Goal: Task Accomplishment & Management: Use online tool/utility

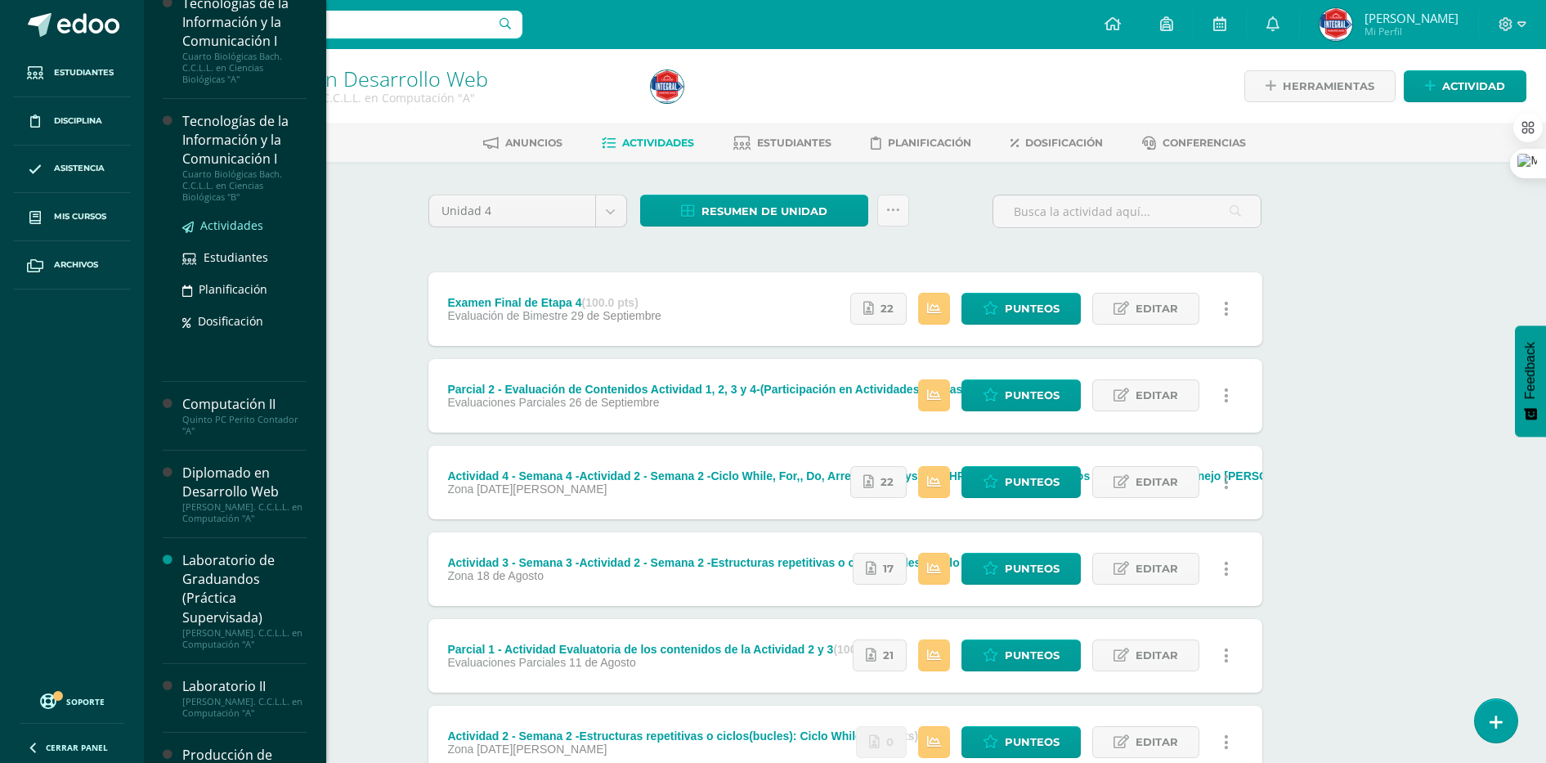
scroll to position [675, 0]
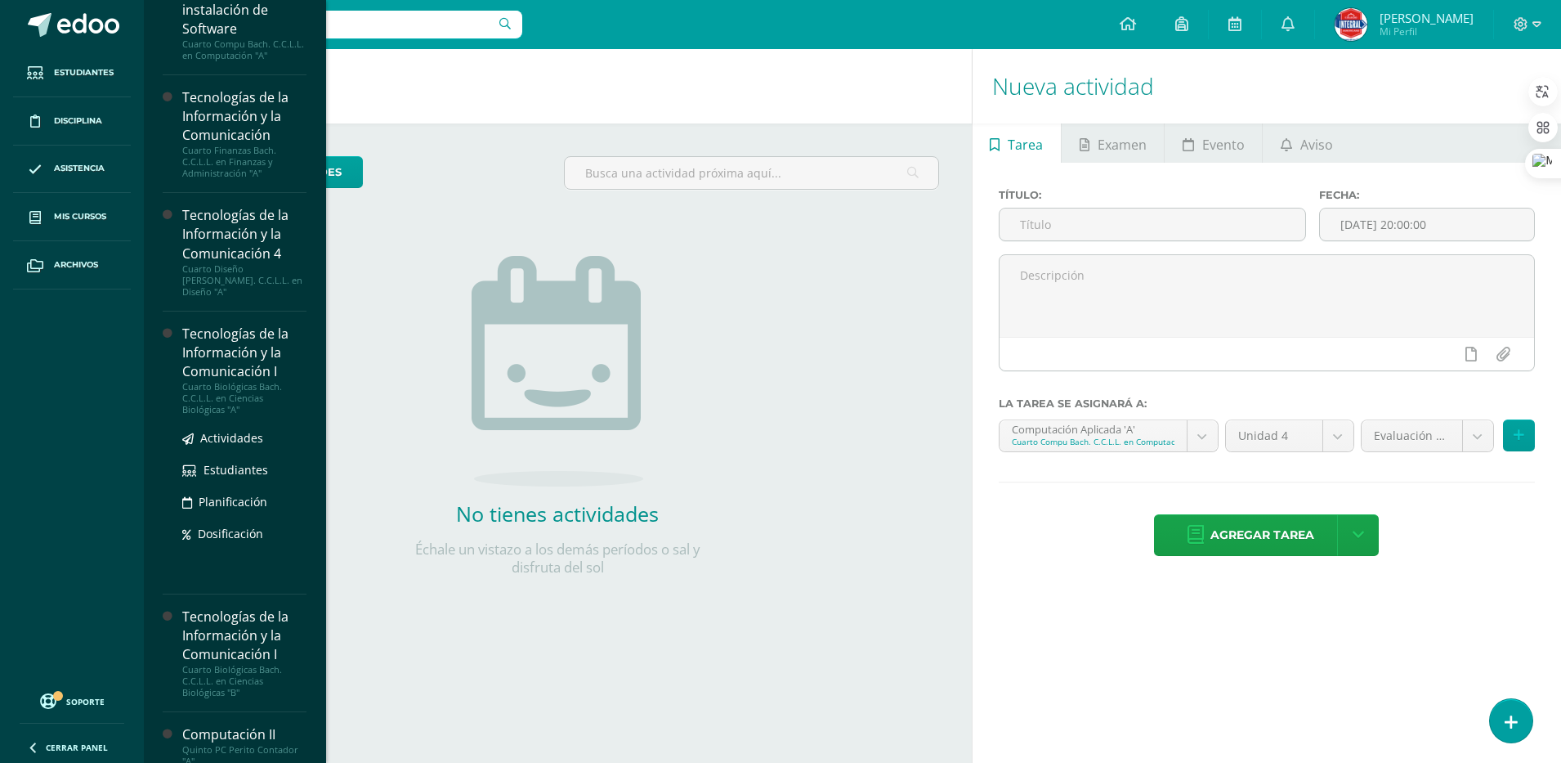
scroll to position [347, 0]
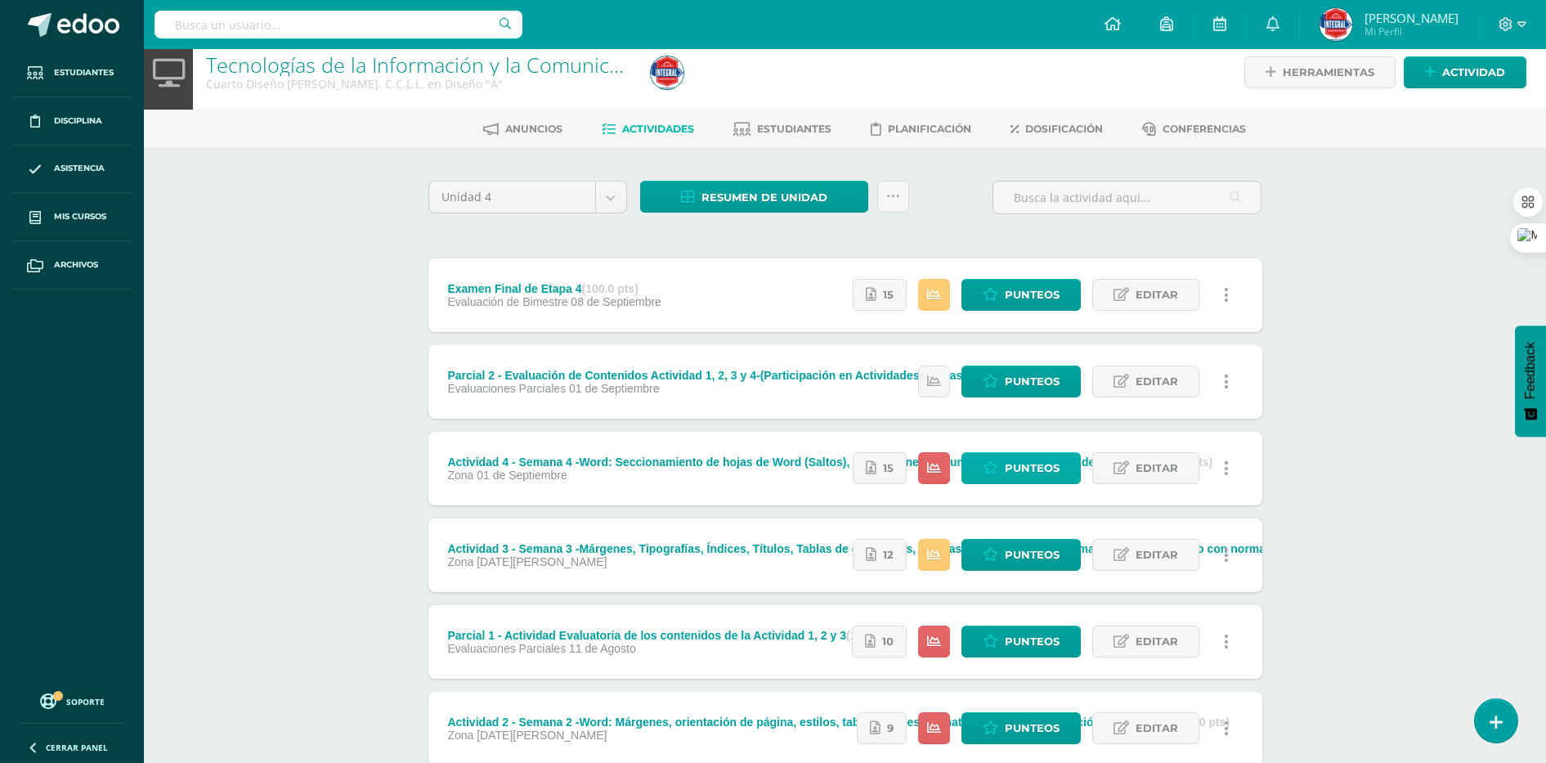
scroll to position [7, 0]
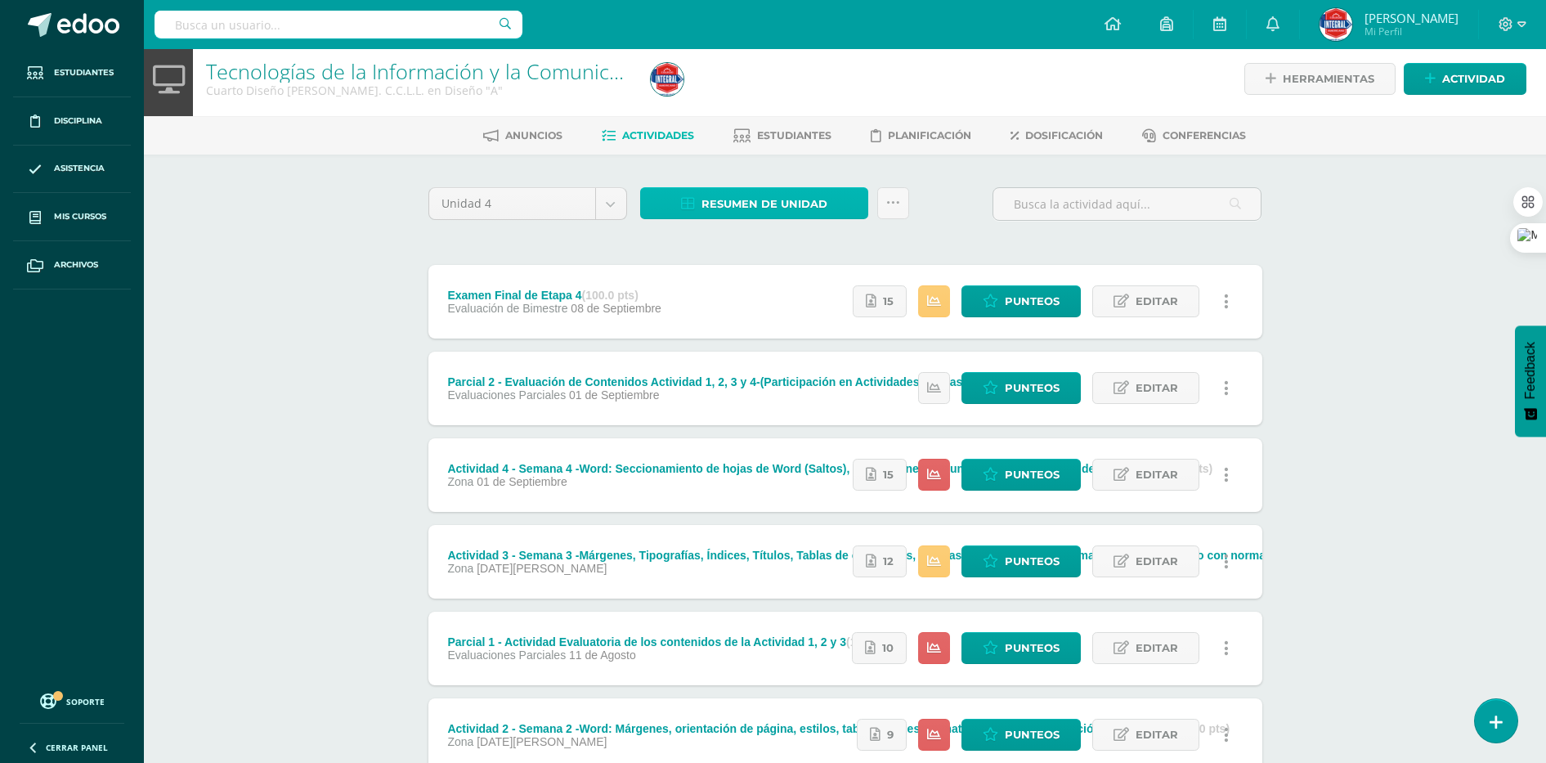
click at [750, 213] on span "Resumen de unidad" at bounding box center [764, 204] width 126 height 30
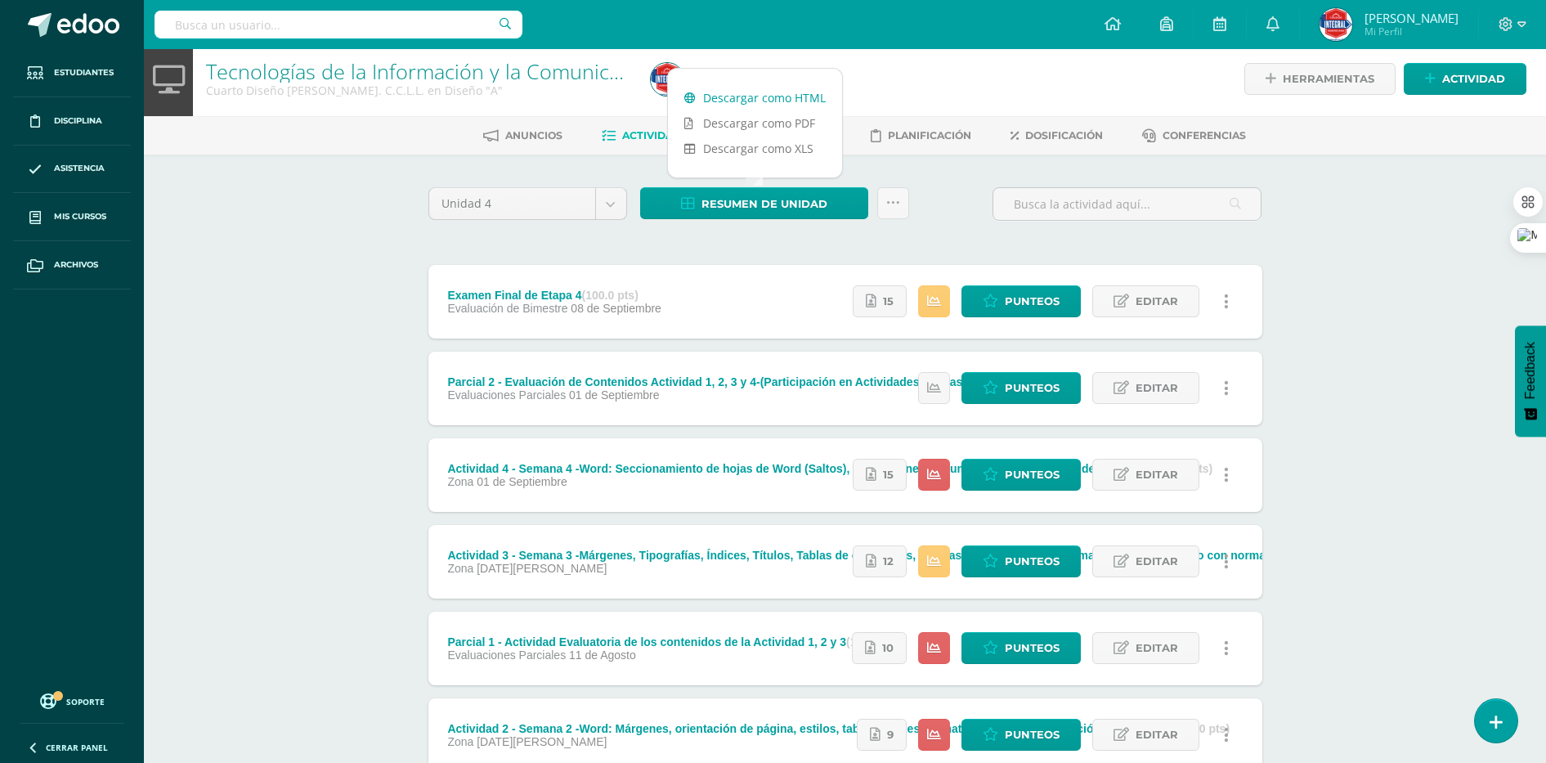
click at [689, 103] on icon at bounding box center [689, 97] width 11 height 11
click at [692, 252] on div "Unidad 4 Unidad 1 Unidad 2 Unidad 3 Unidad 4 Resumen de unidad Subir actividade…" at bounding box center [845, 560] width 847 height 747
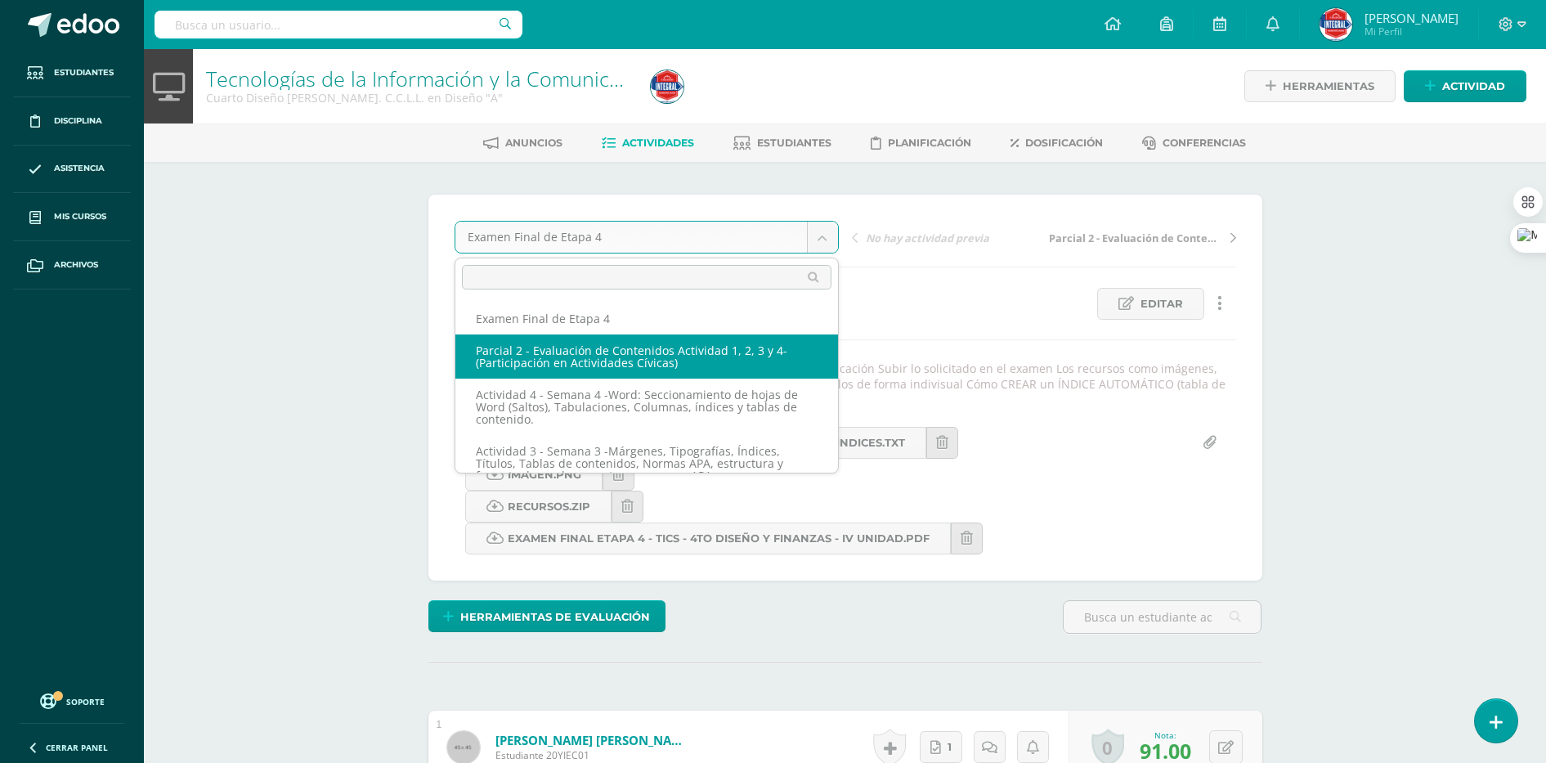
select select "/dashboard/teacher/grade-activity/189520/"
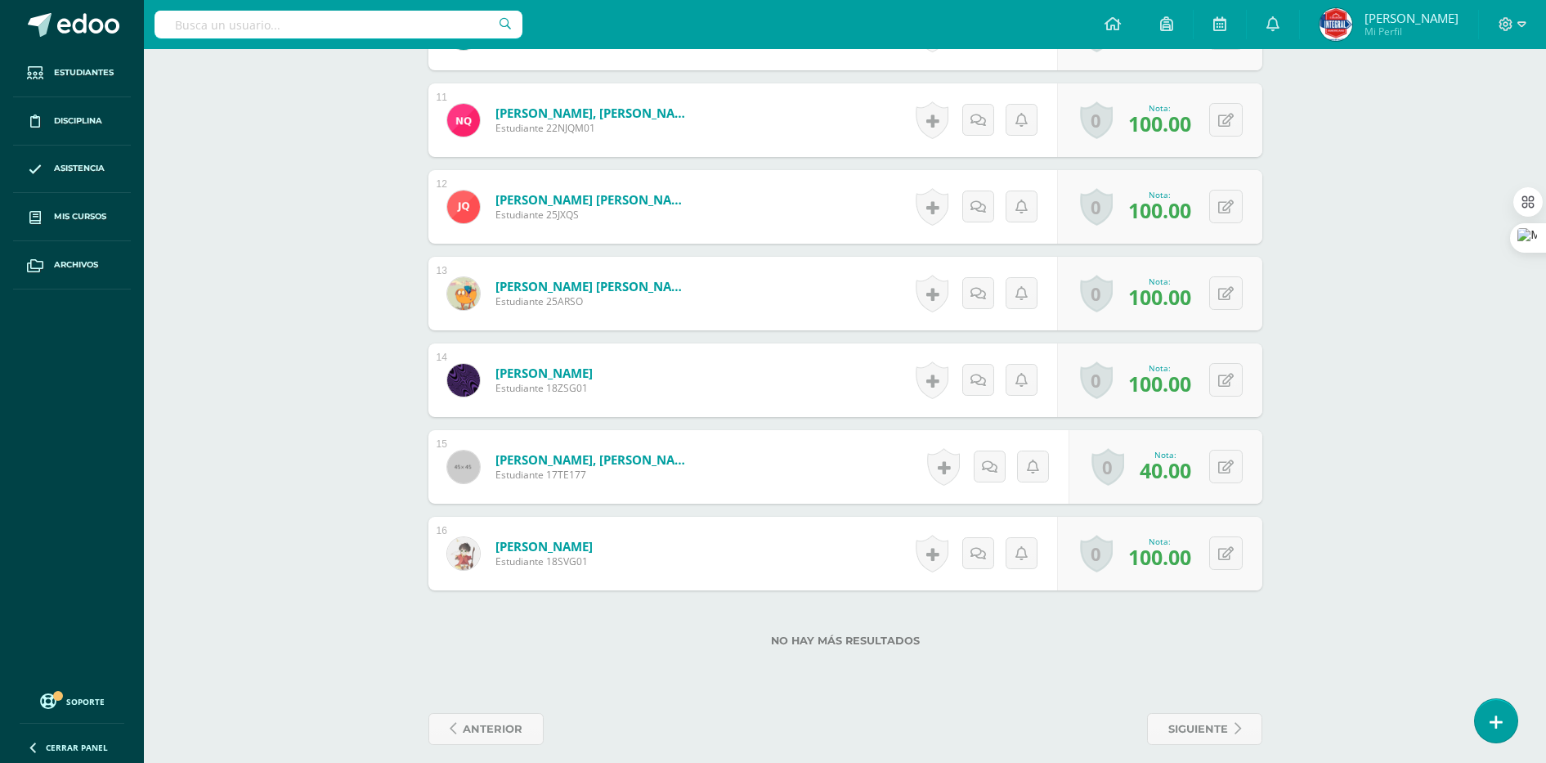
scroll to position [1381, 0]
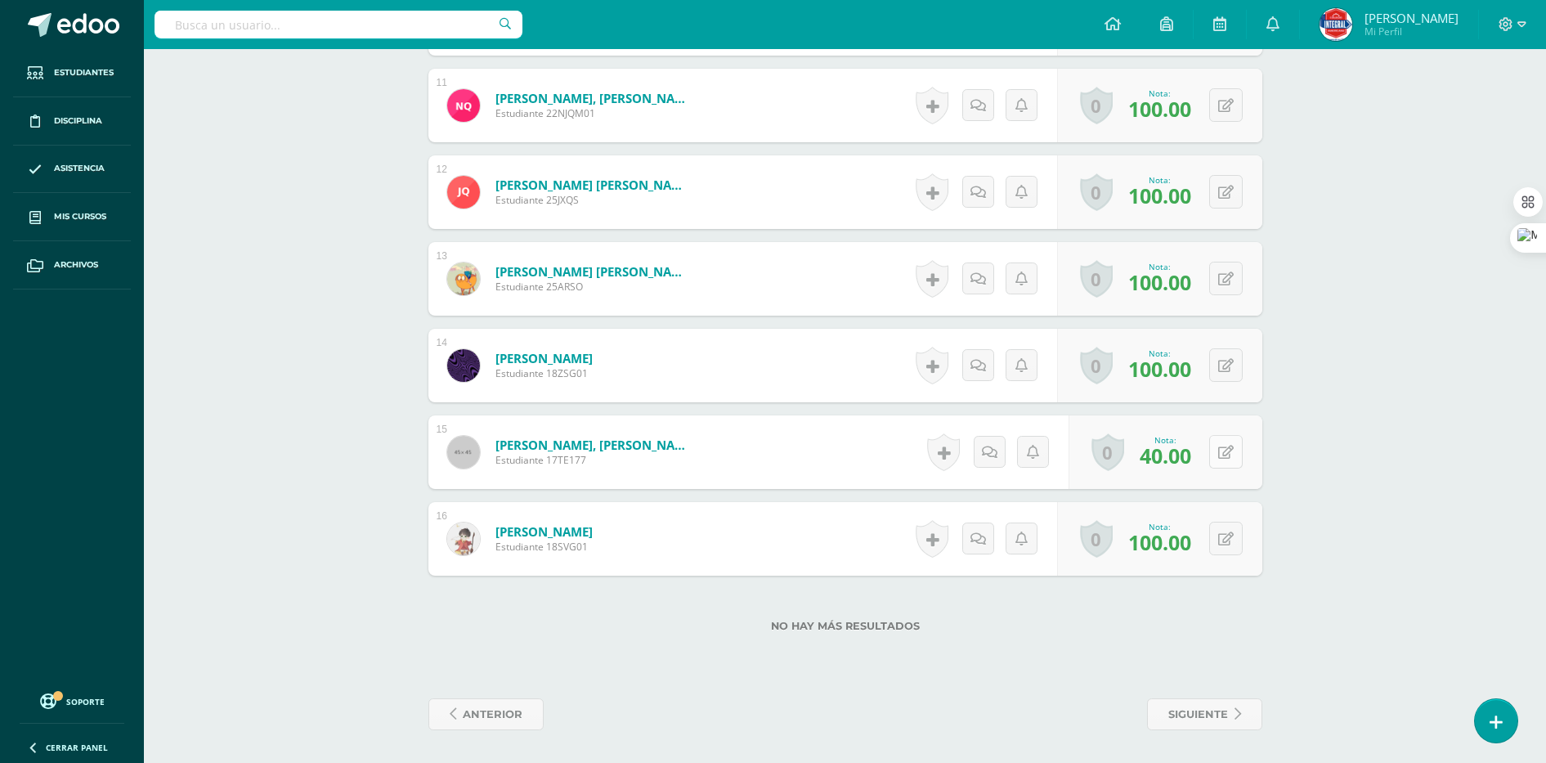
click at [1231, 457] on icon at bounding box center [1226, 452] width 16 height 14
type input "30"
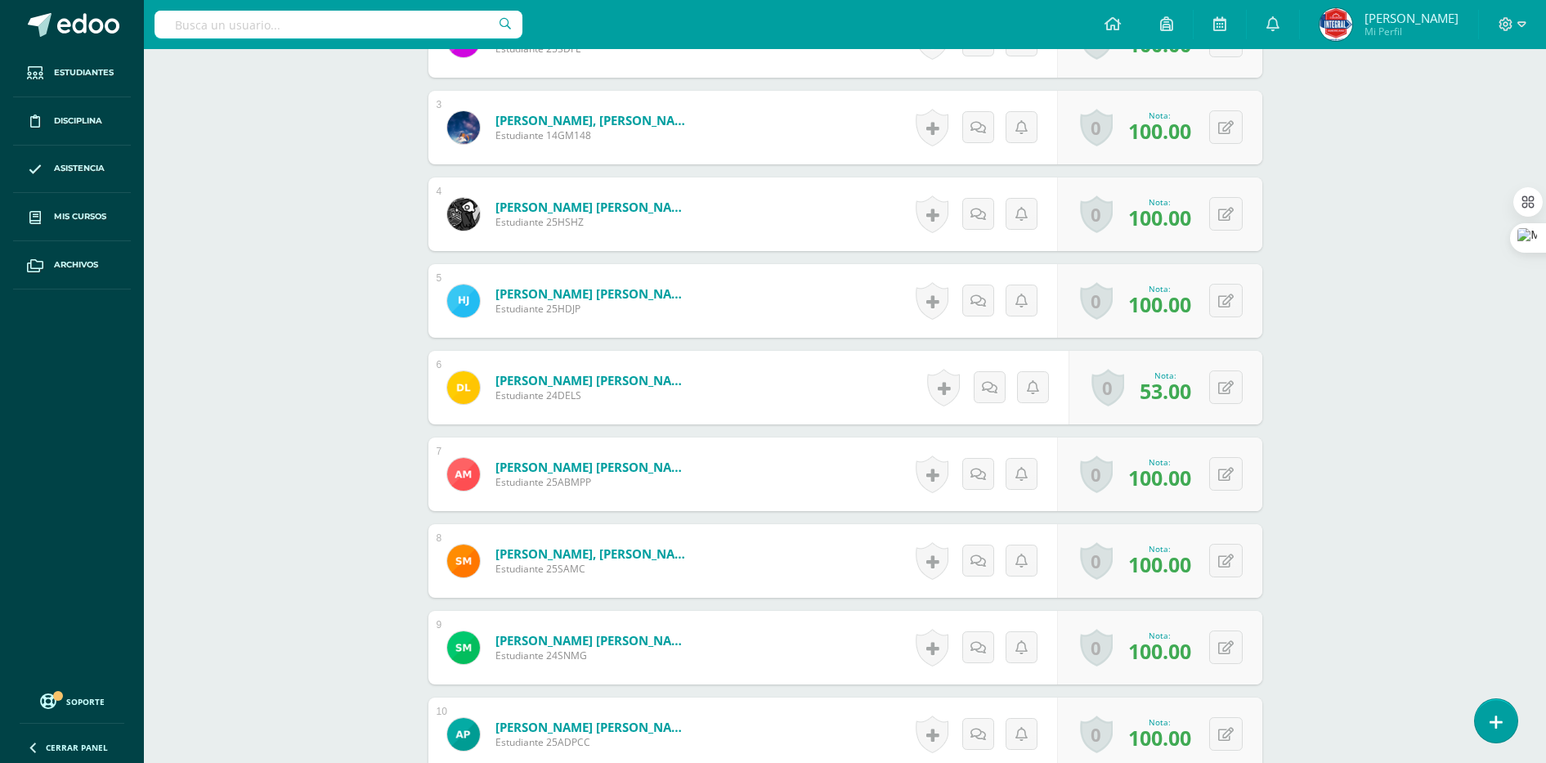
scroll to position [0, 0]
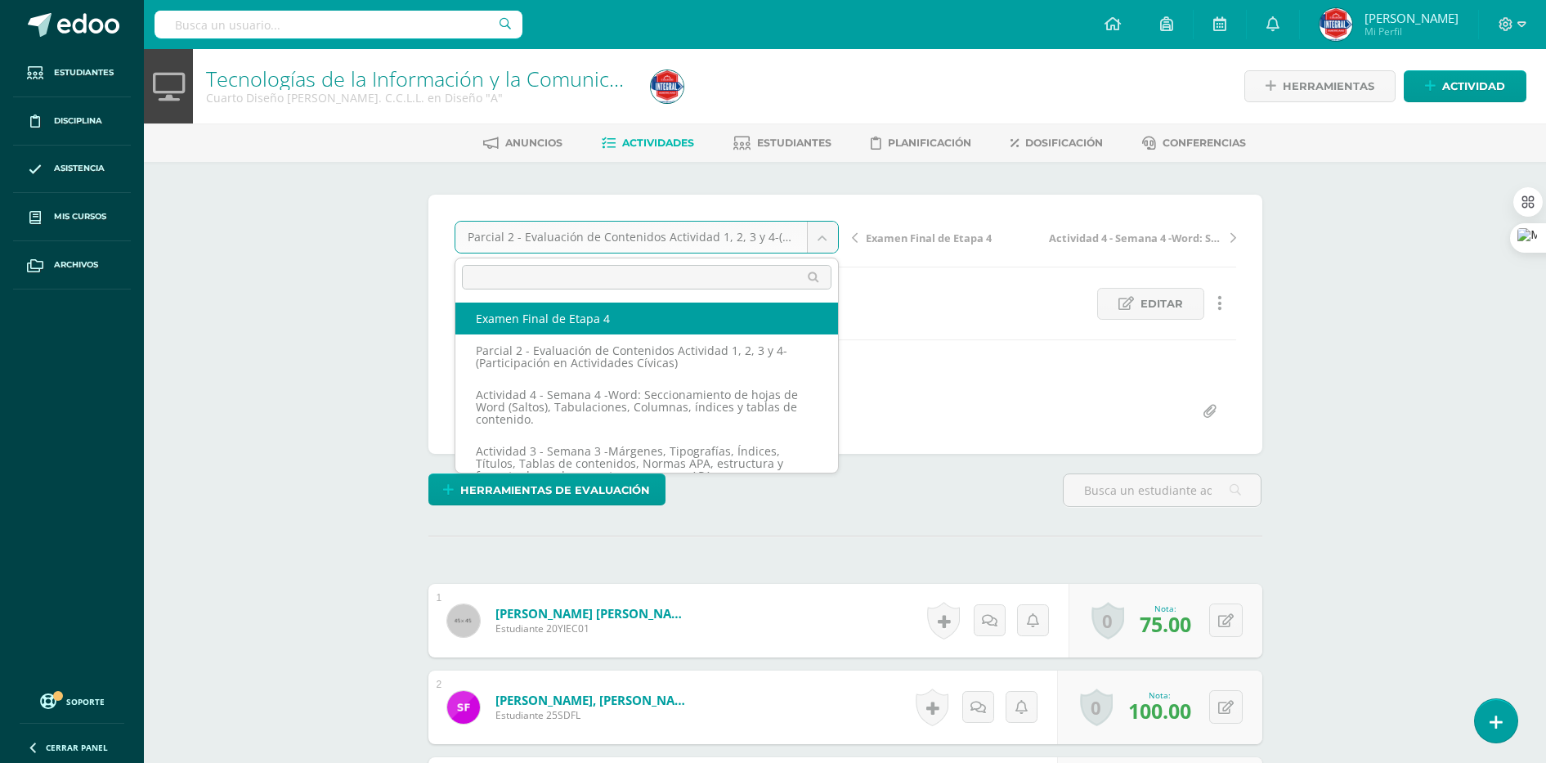
select select "/dashboard/teacher/grade-activity/189522/"
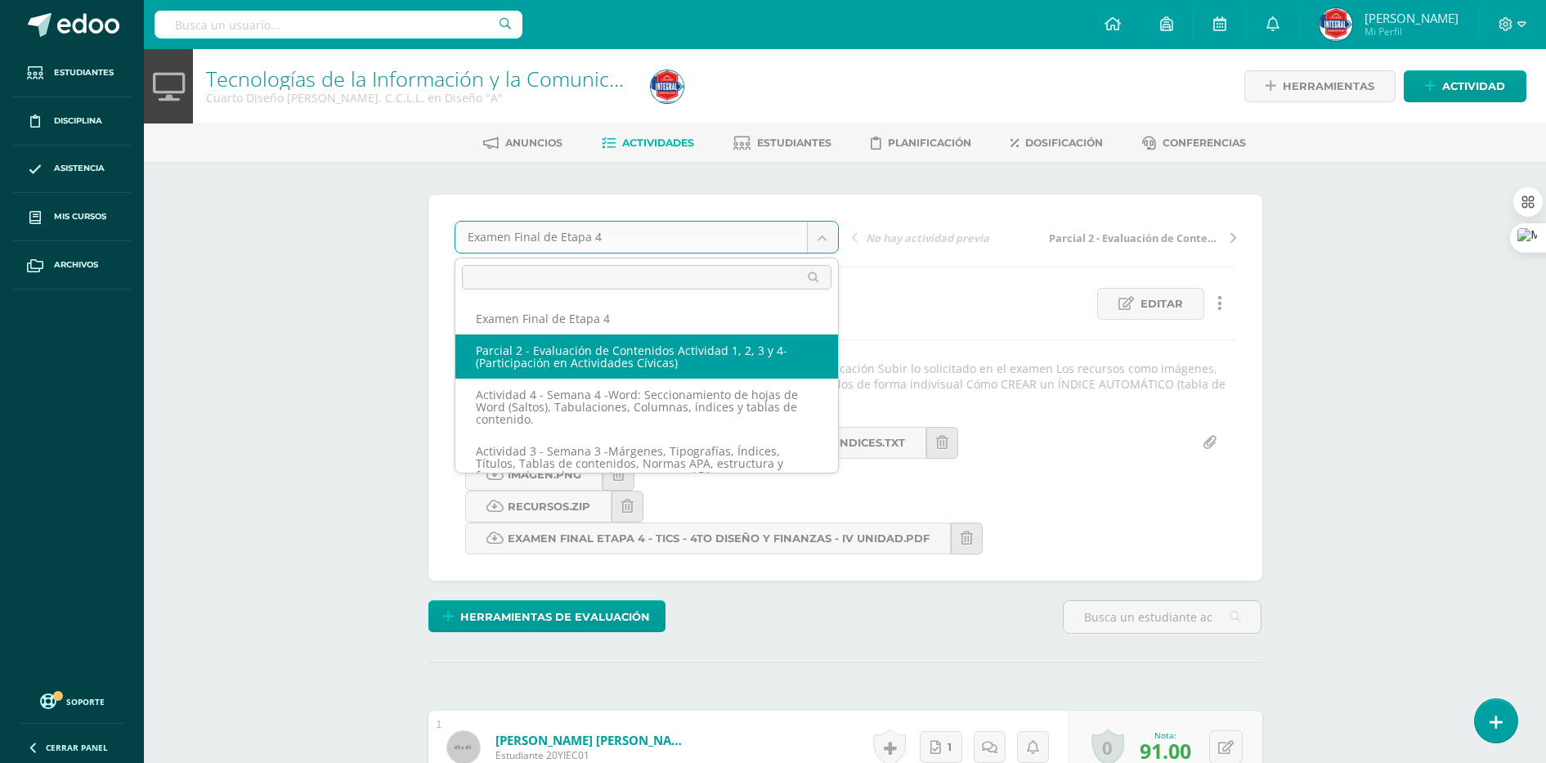
select select "/dashboard/teacher/grade-activity/189520/"
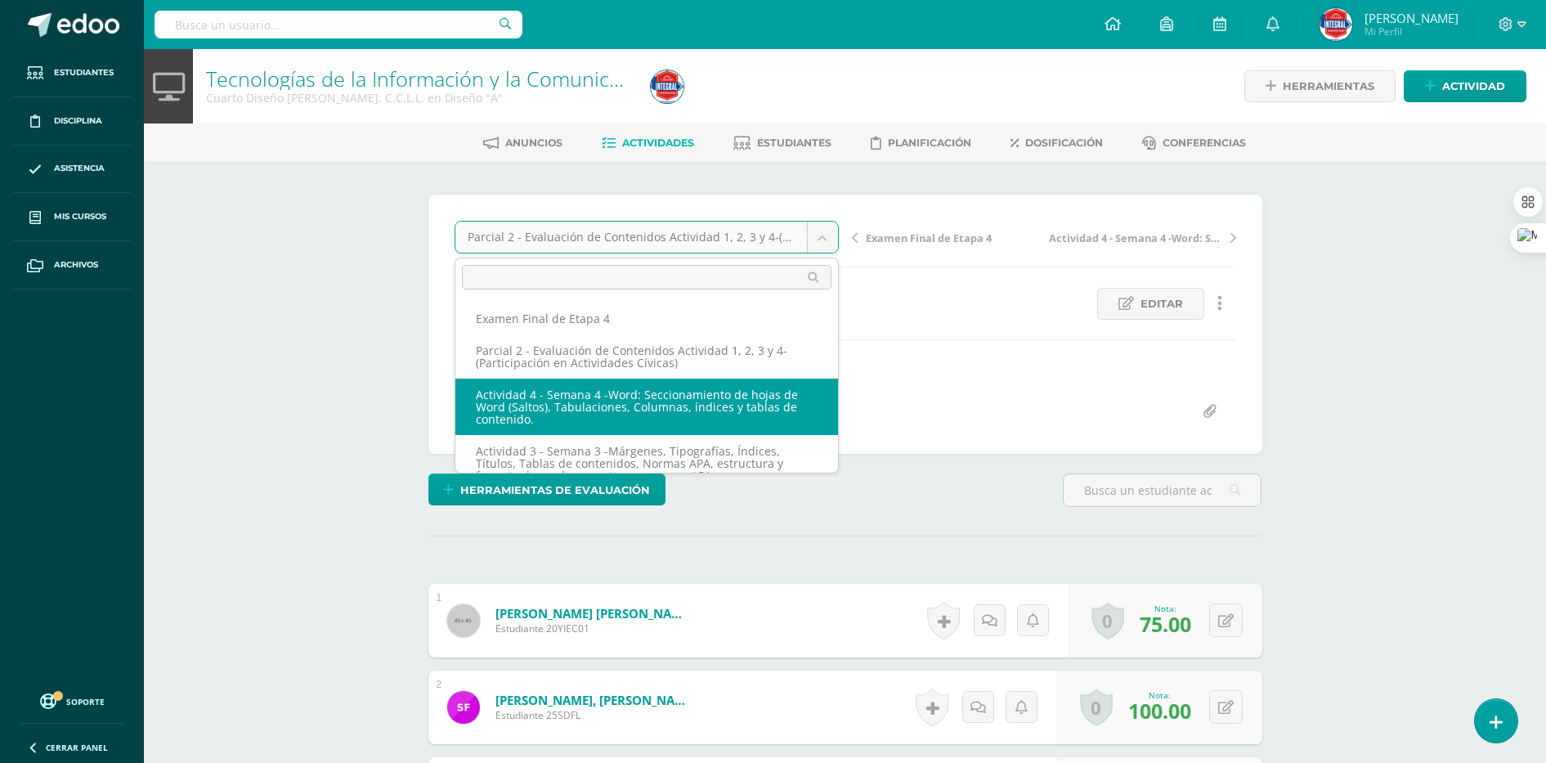
select select "/dashboard/teacher/grade-activity/189515/"
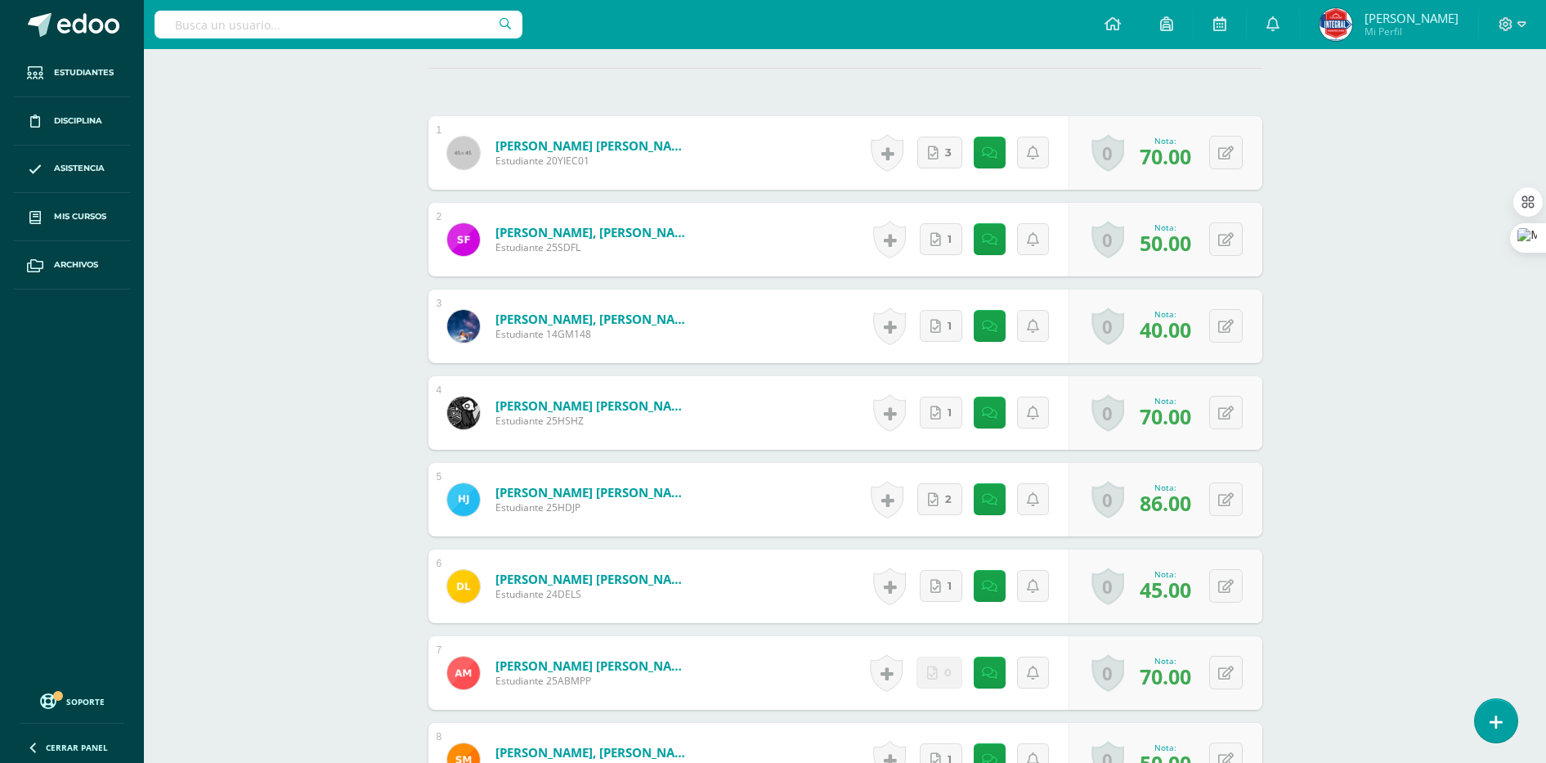
scroll to position [511, 0]
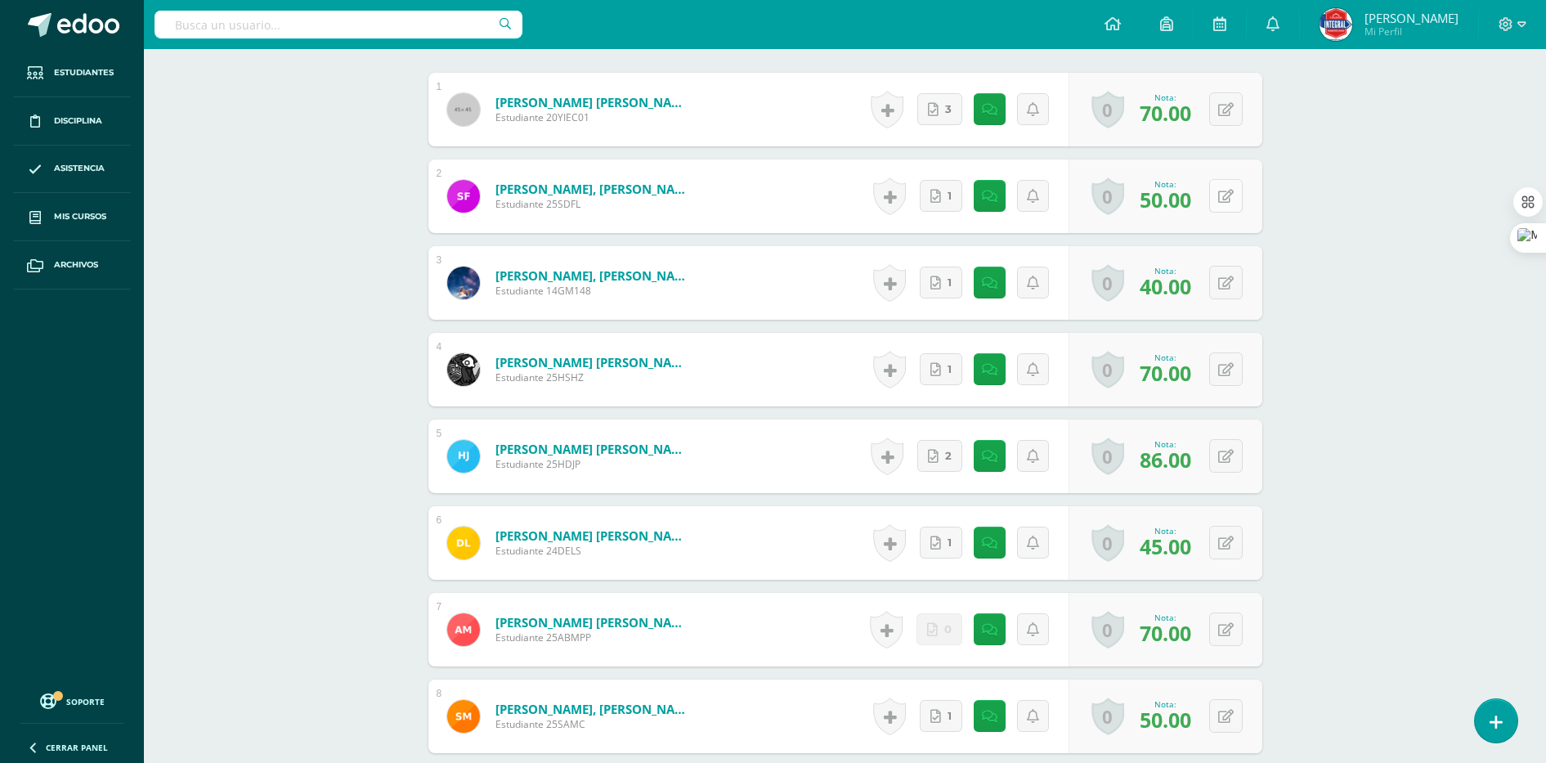
click at [1238, 188] on button at bounding box center [1226, 196] width 34 height 34
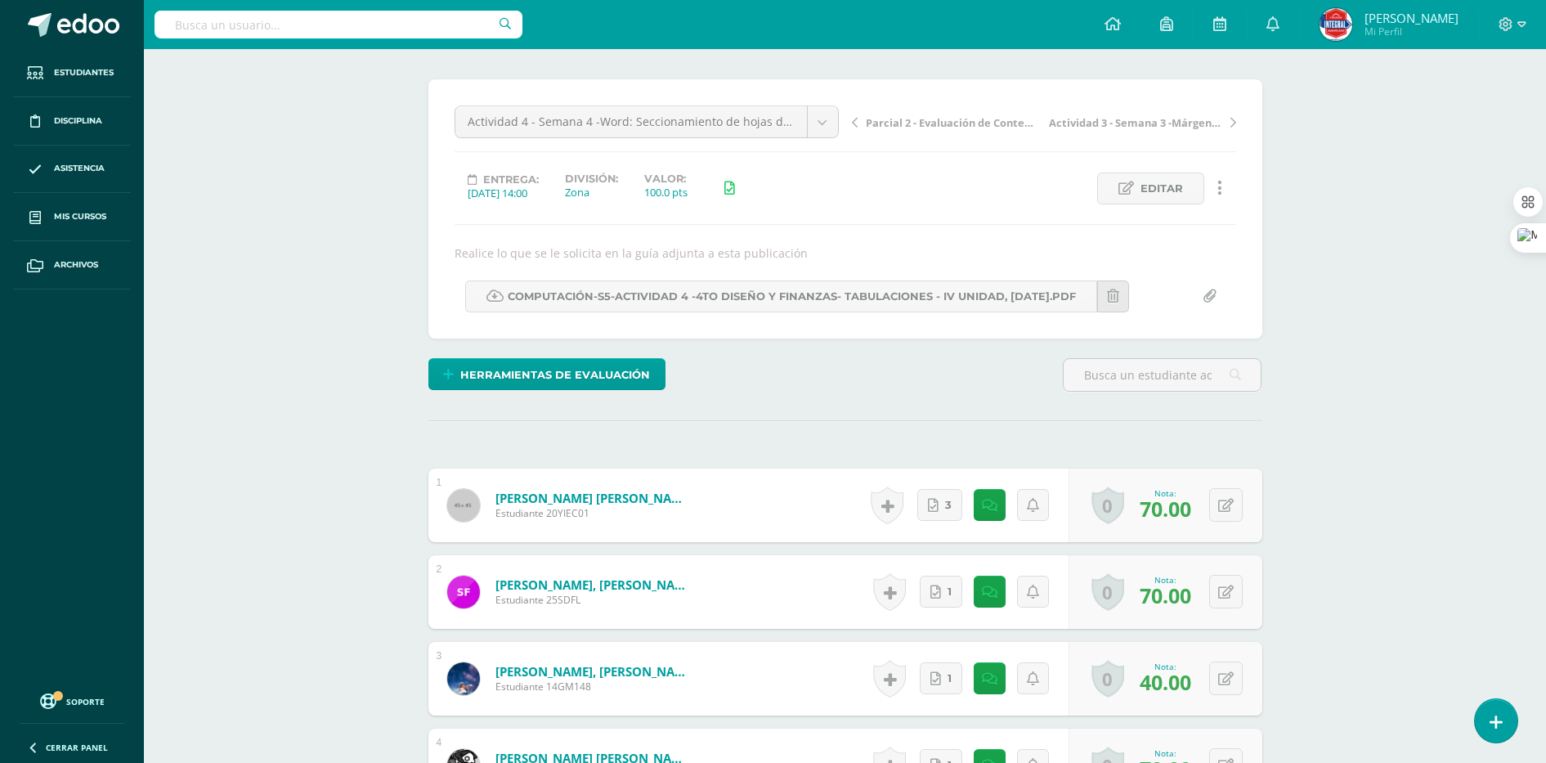
scroll to position [0, 0]
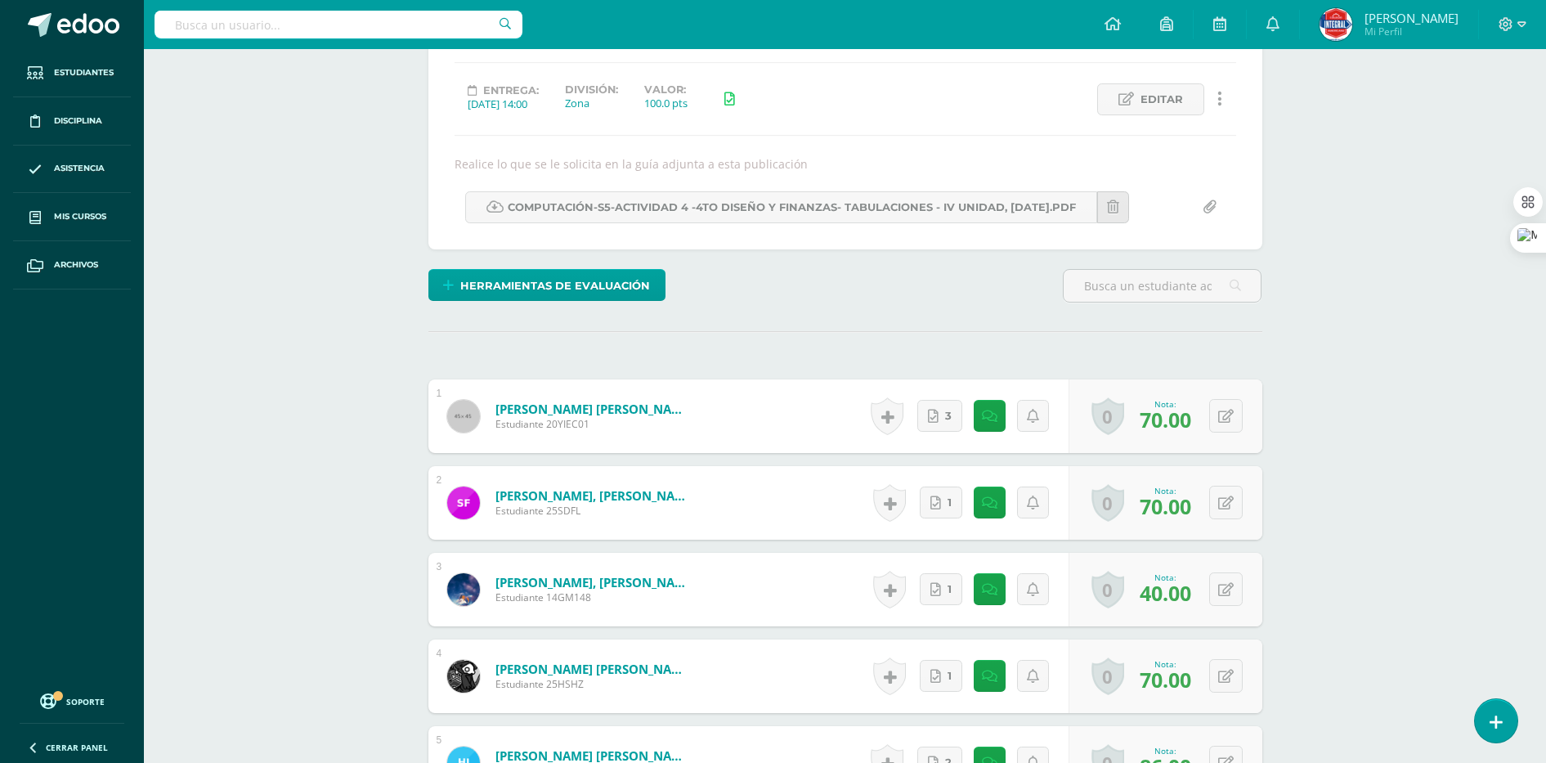
scroll to position [307, 0]
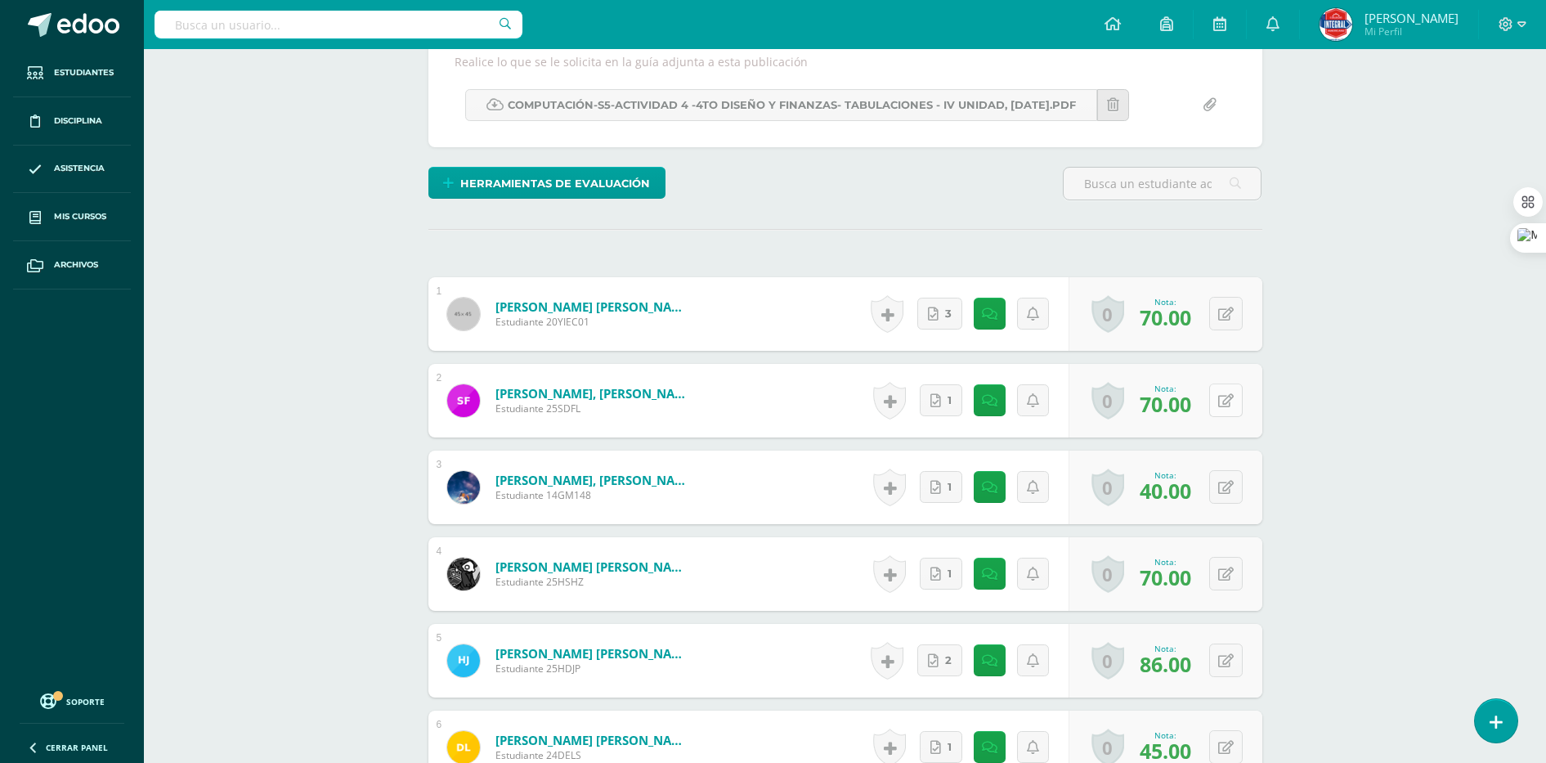
click at [1224, 406] on button at bounding box center [1226, 400] width 34 height 34
type input "80"
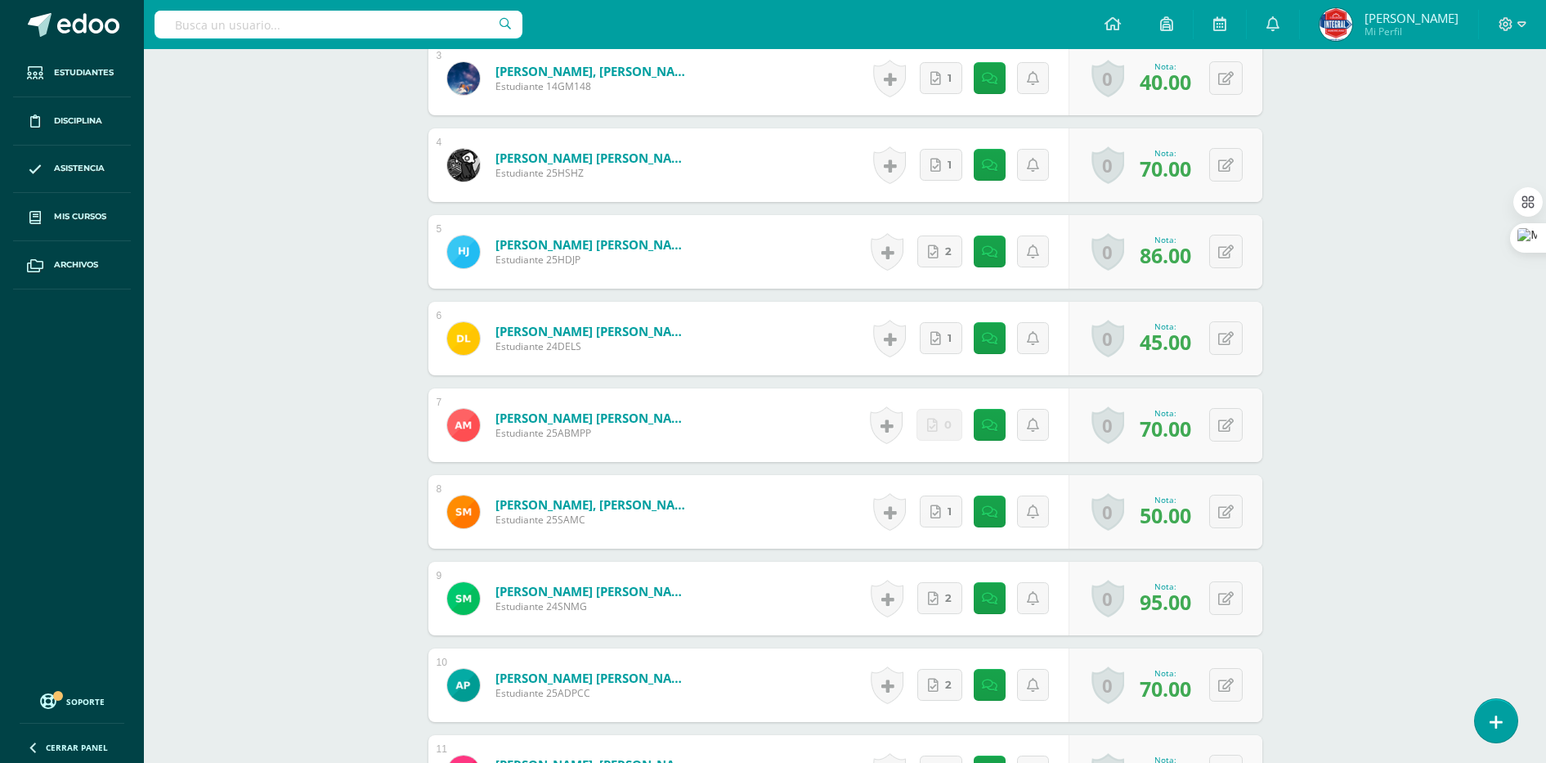
scroll to position [817, 0]
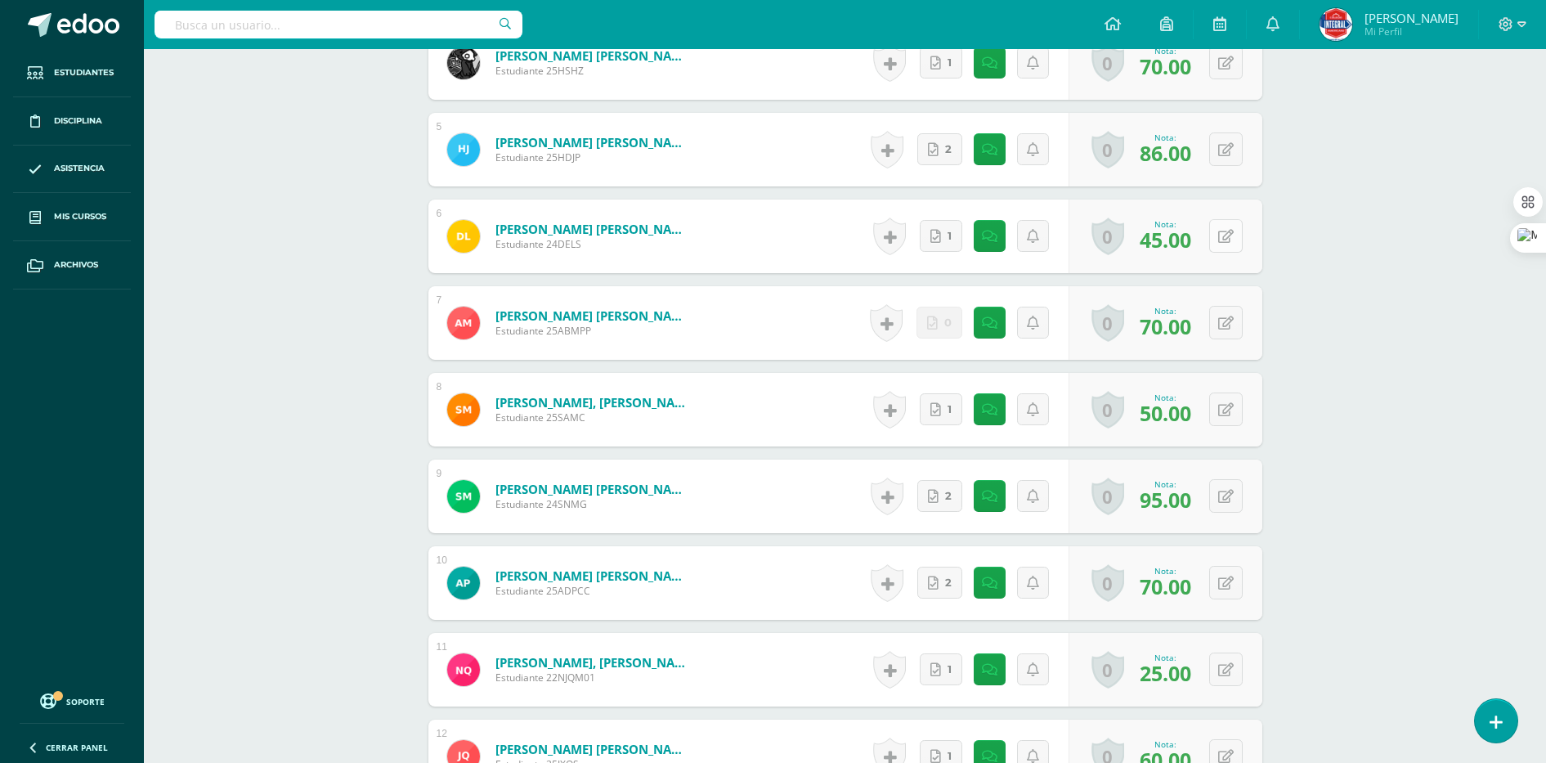
click at [1222, 237] on button at bounding box center [1226, 236] width 34 height 34
type input "60"
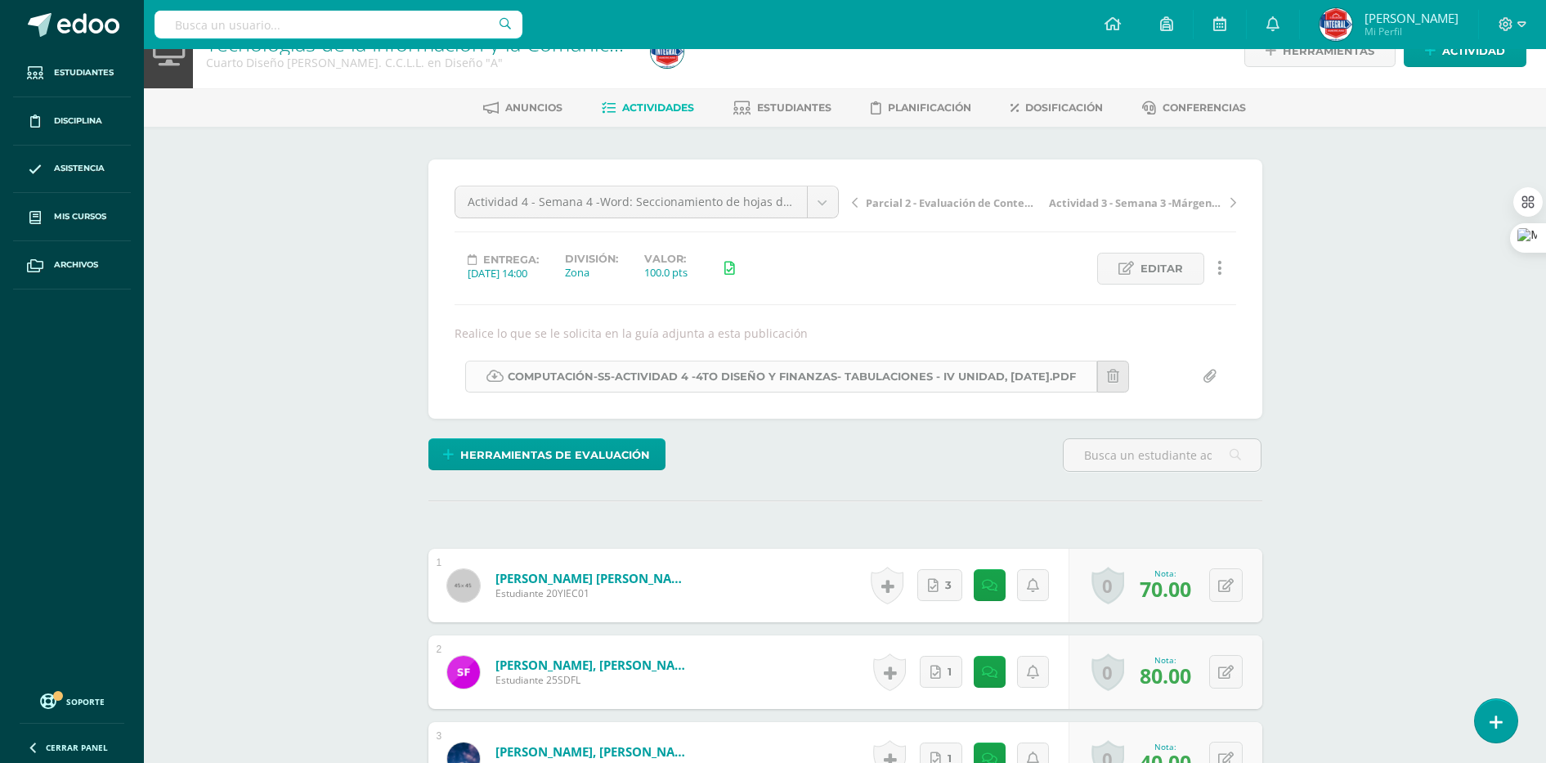
scroll to position [0, 0]
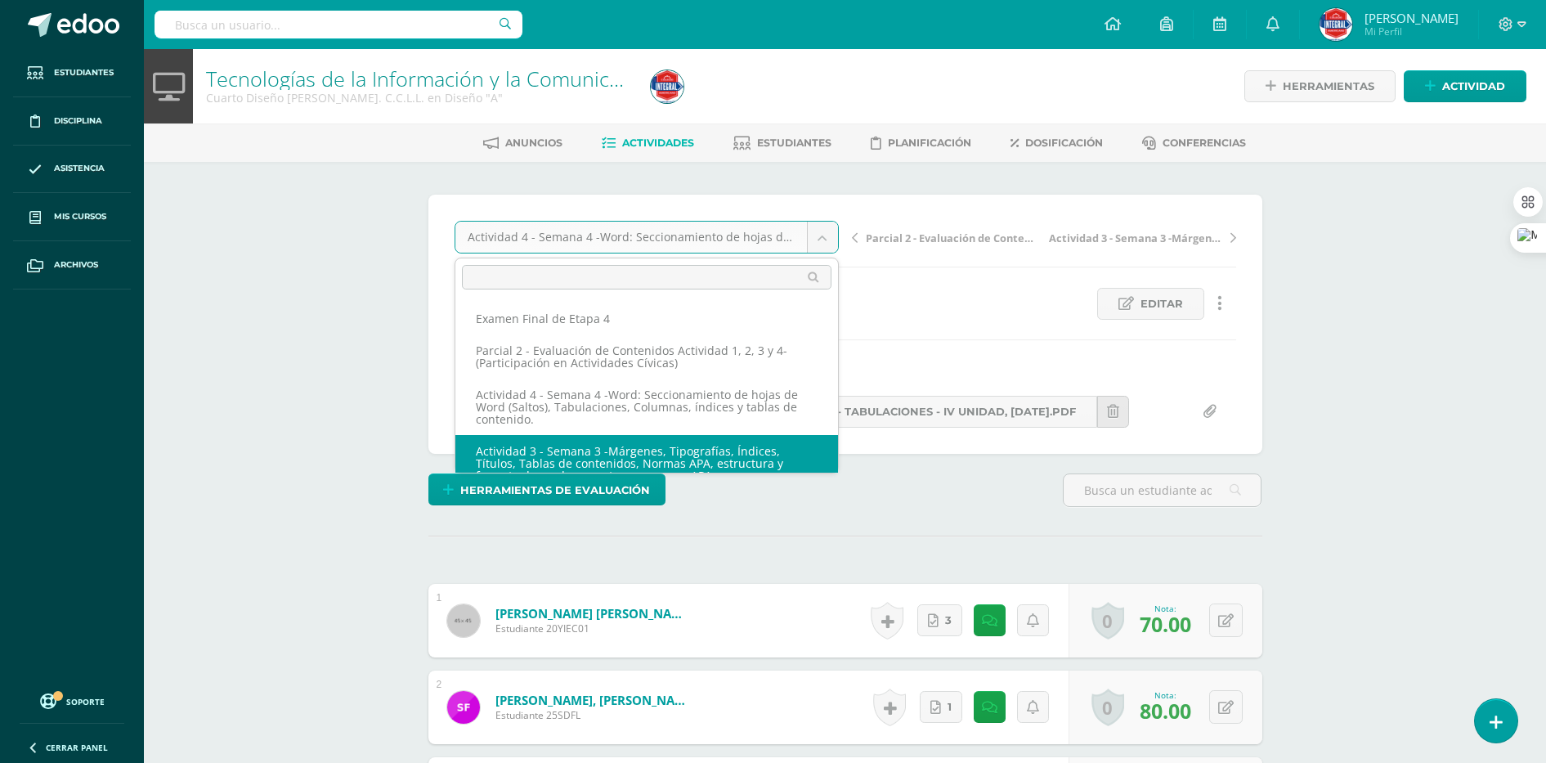
scroll to position [19, 0]
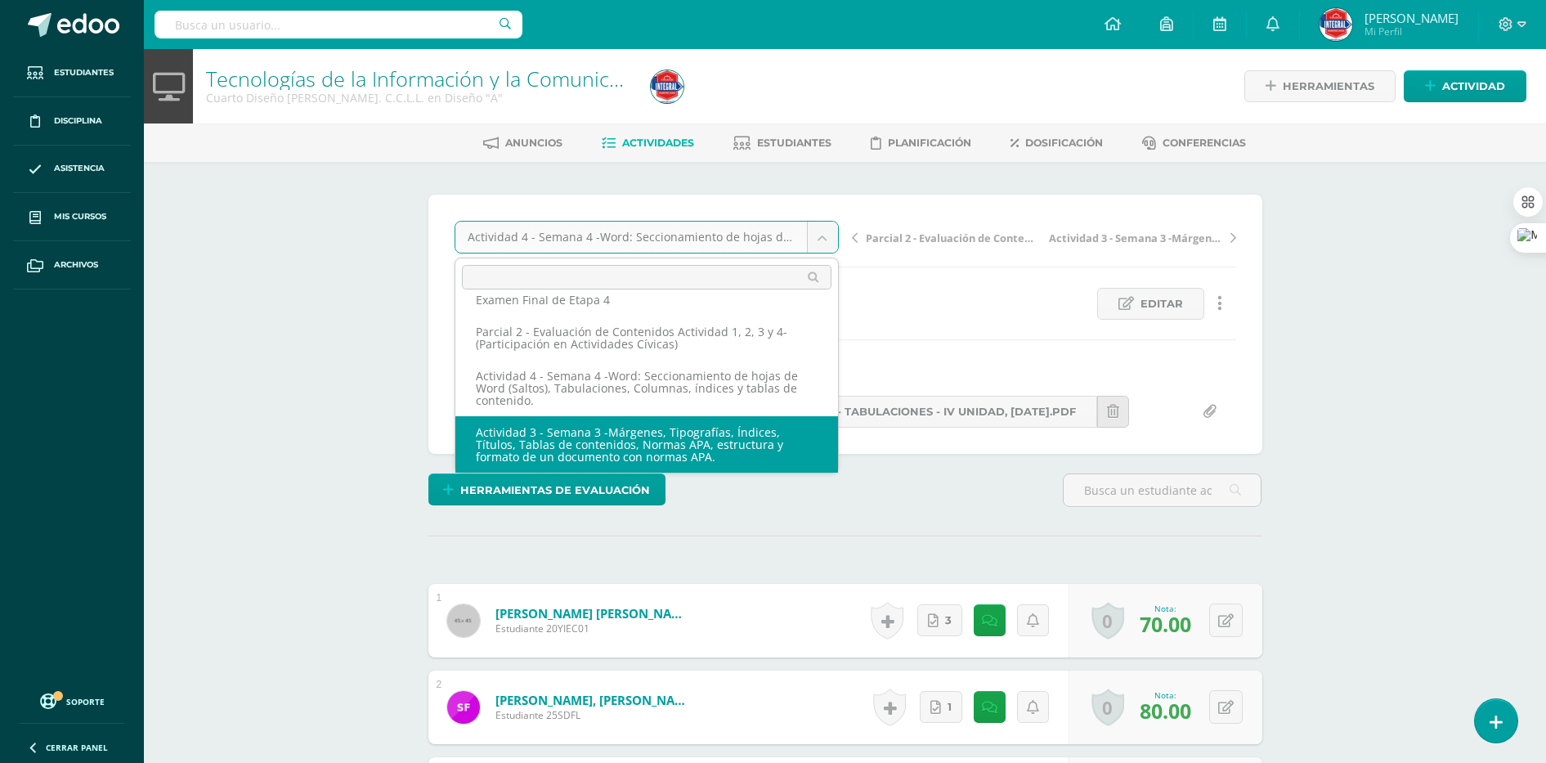
select select "/dashboard/teacher/grade-activity/189514/"
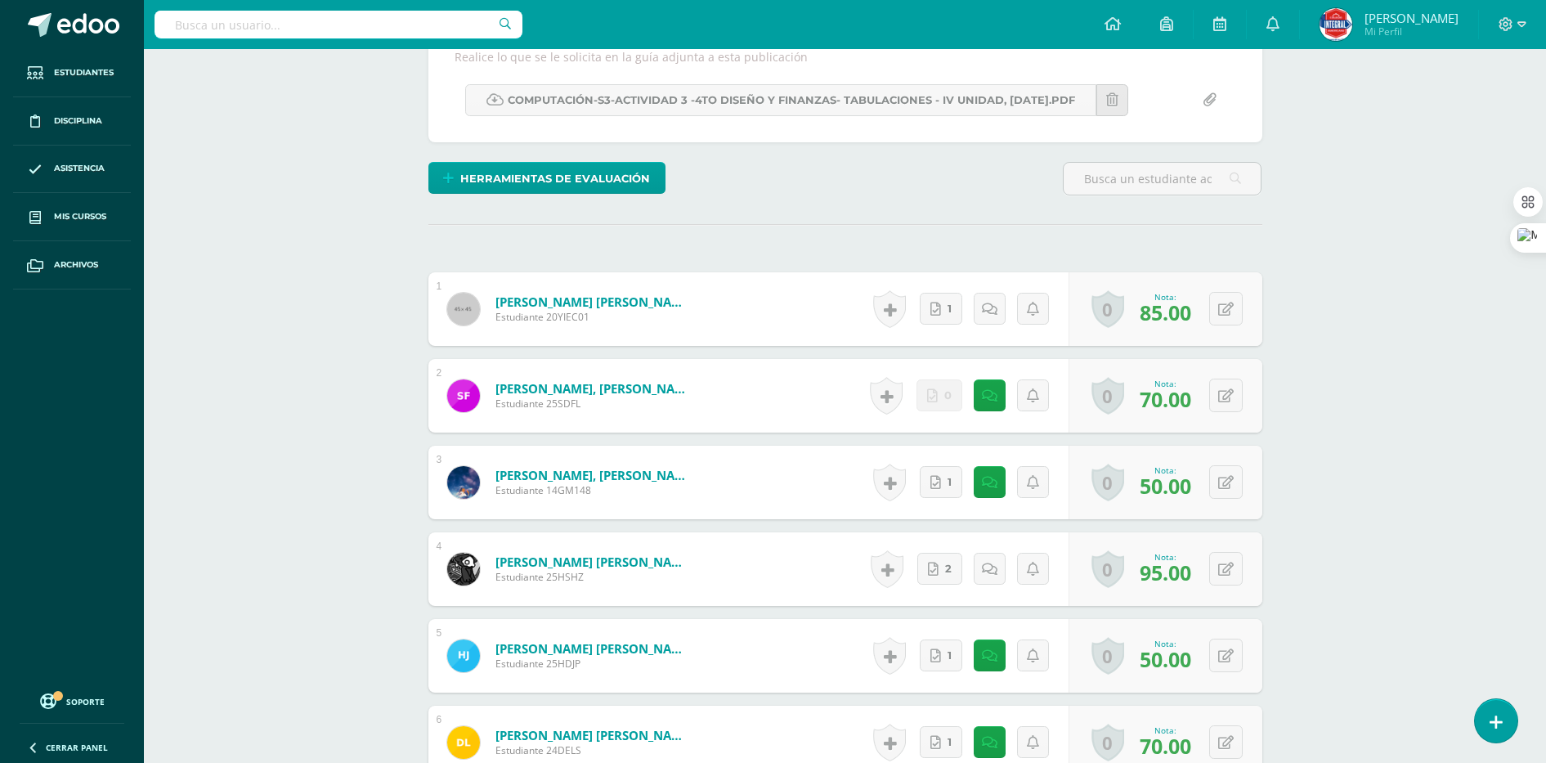
scroll to position [312, 0]
click at [1227, 407] on button at bounding box center [1226, 395] width 34 height 34
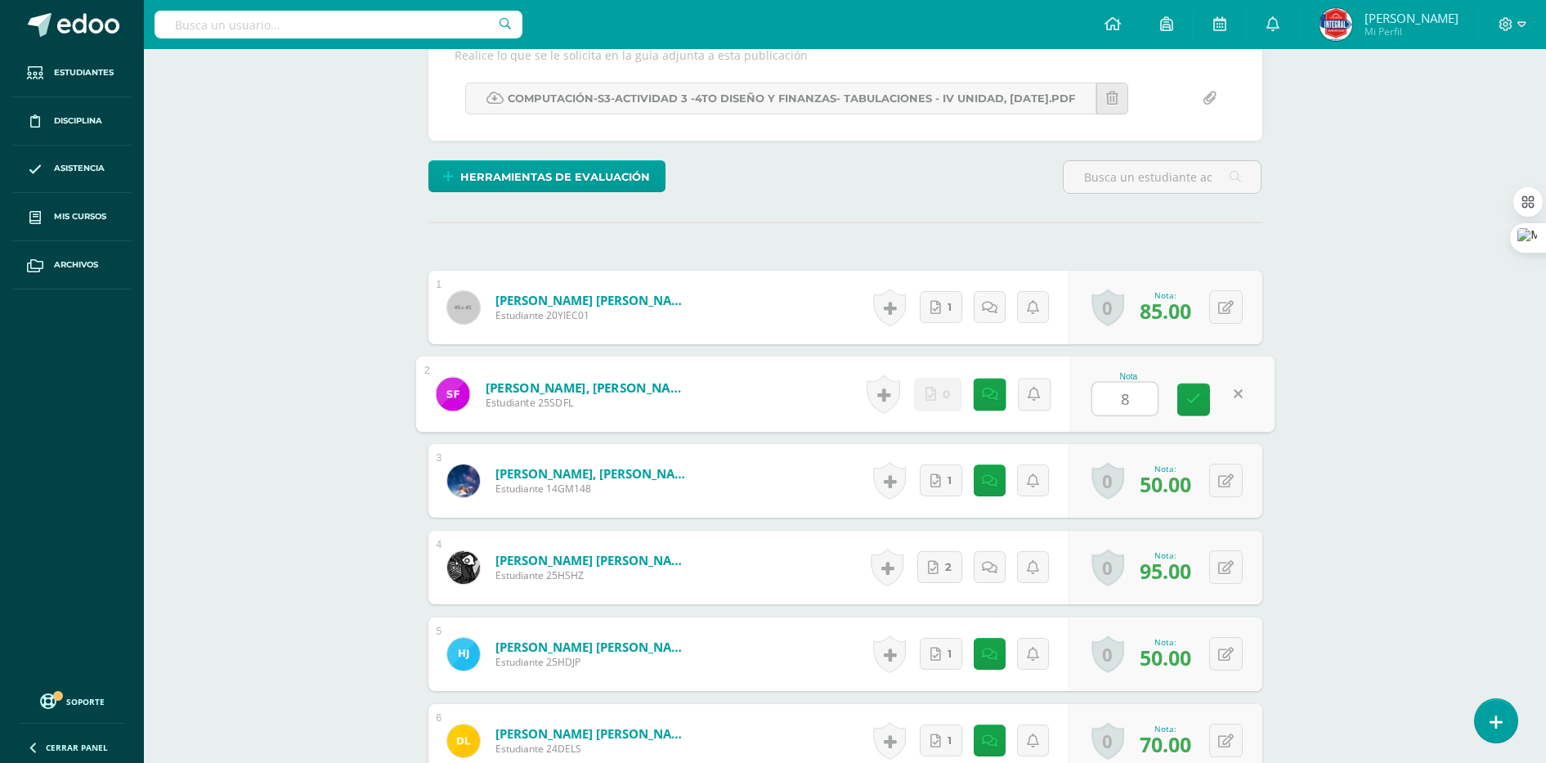
type input "80"
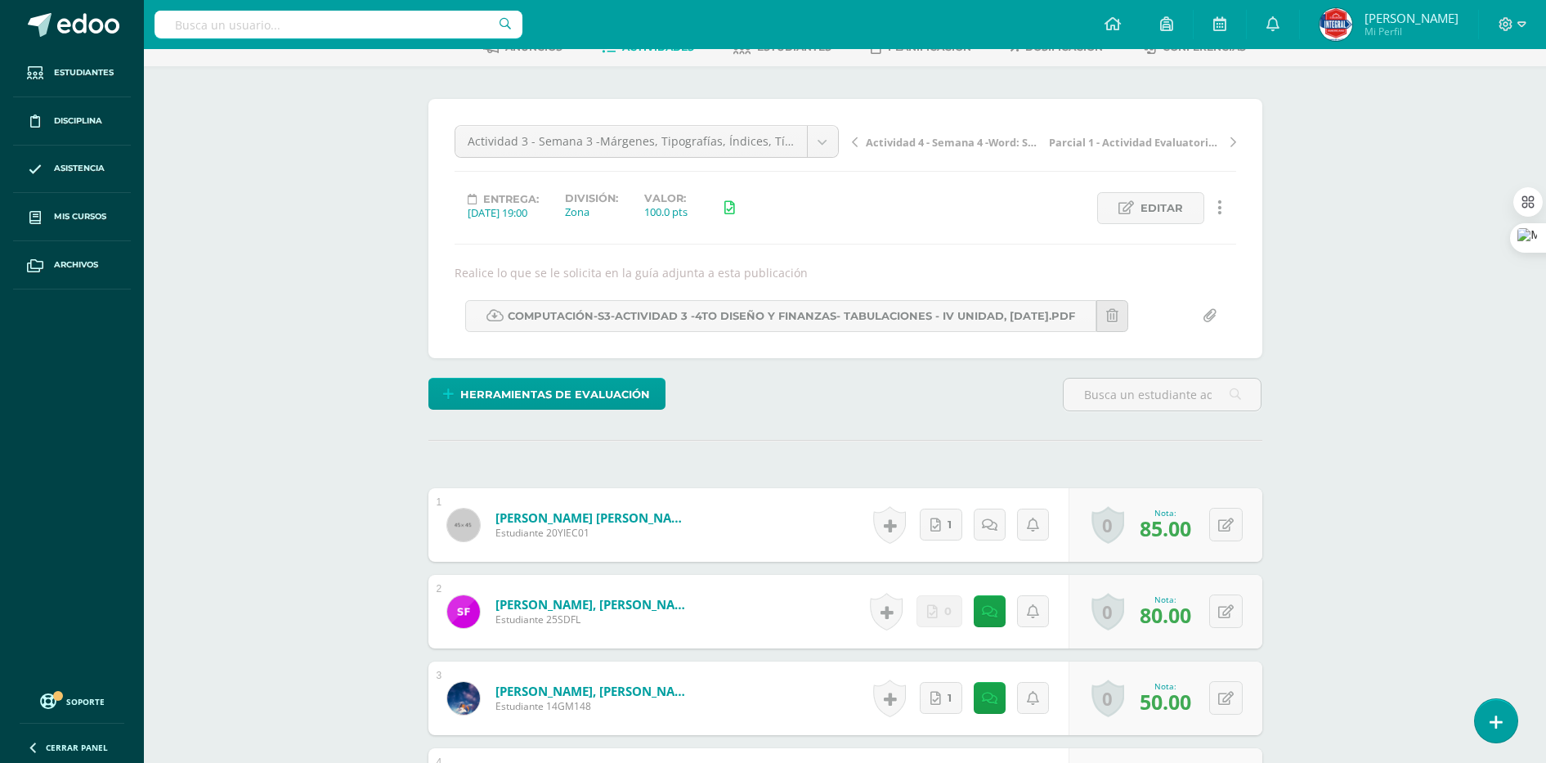
scroll to position [0, 0]
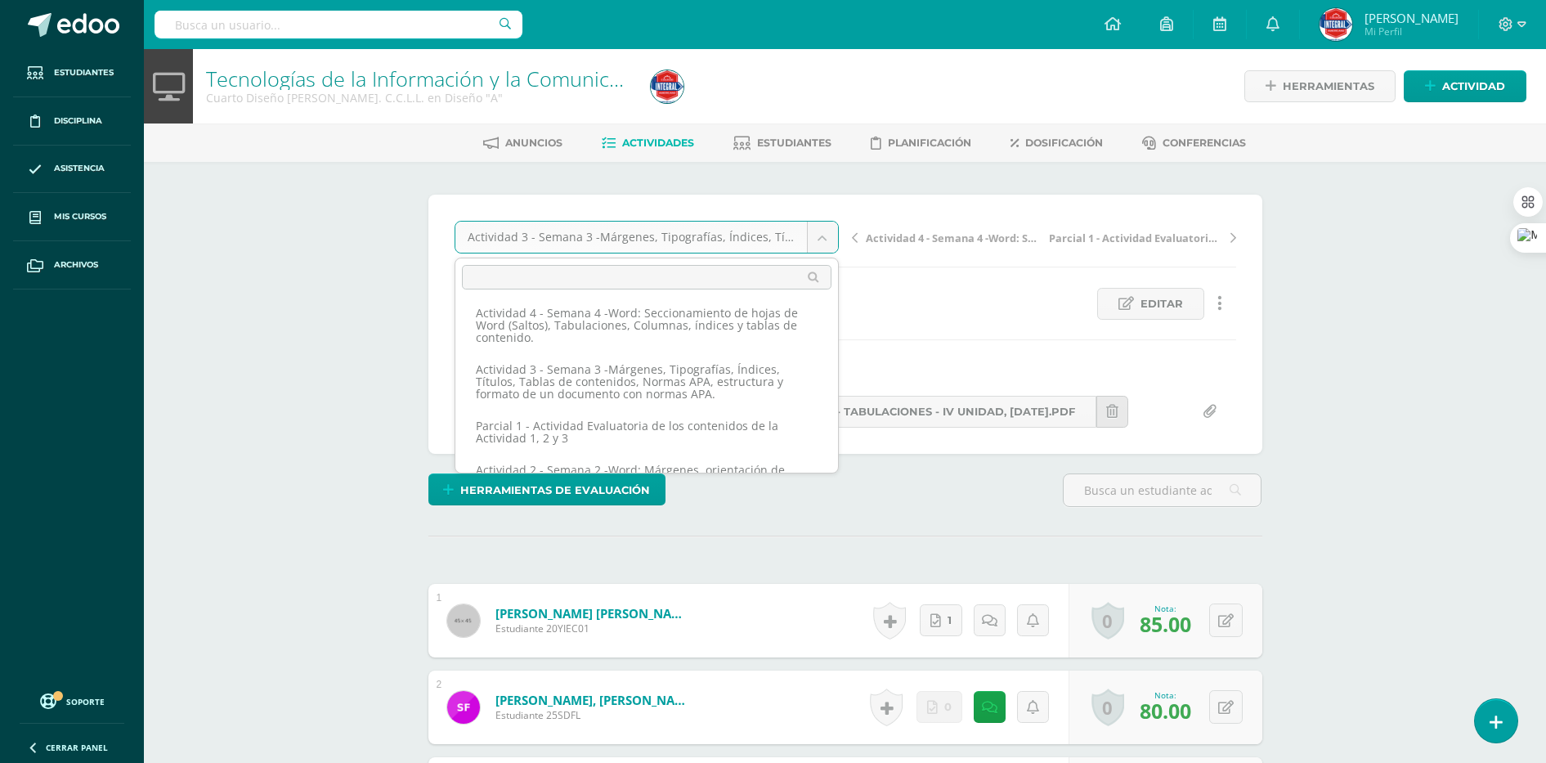
scroll to position [119, 0]
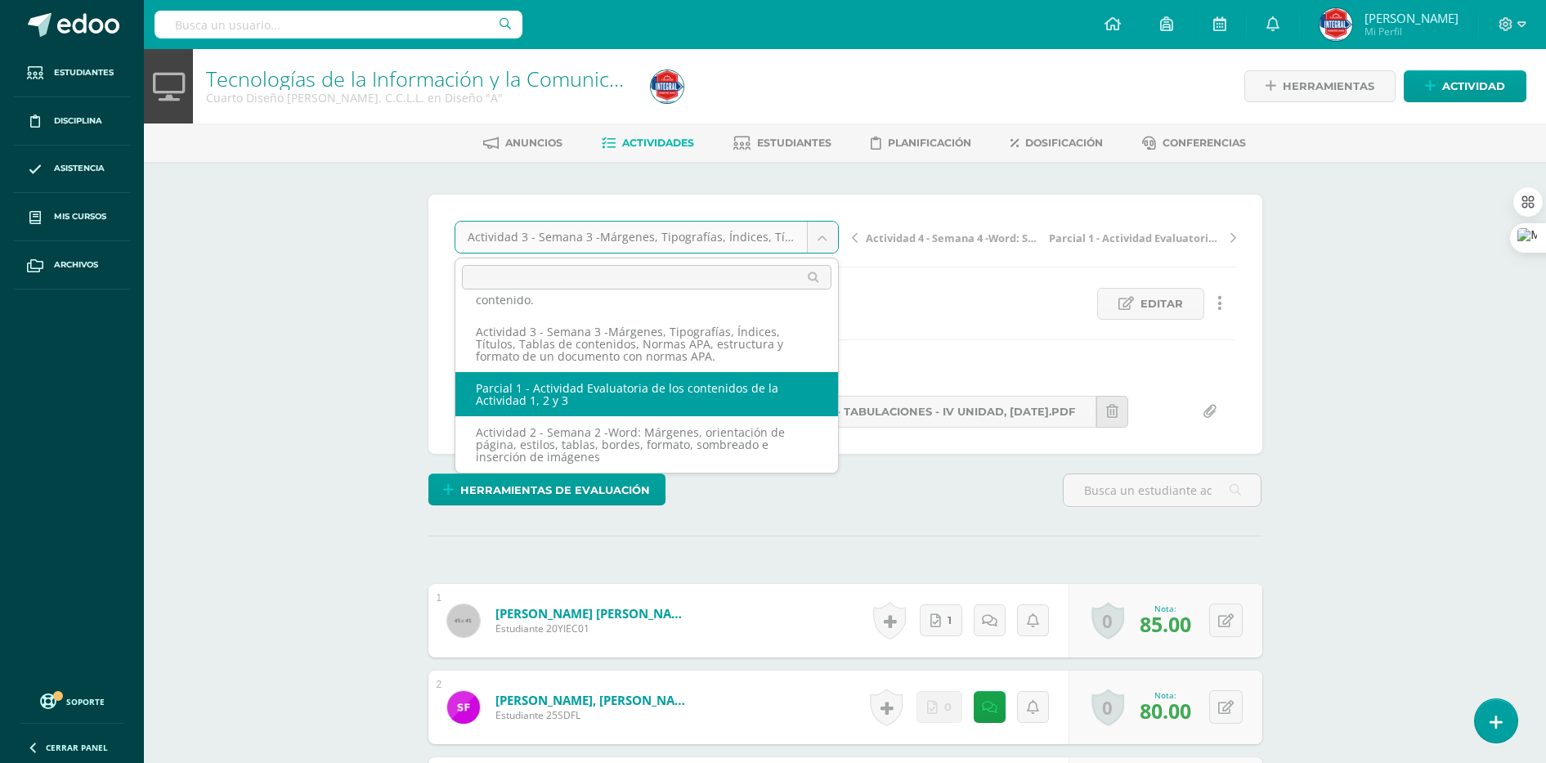
select select "/dashboard/teacher/grade-activity/189519/"
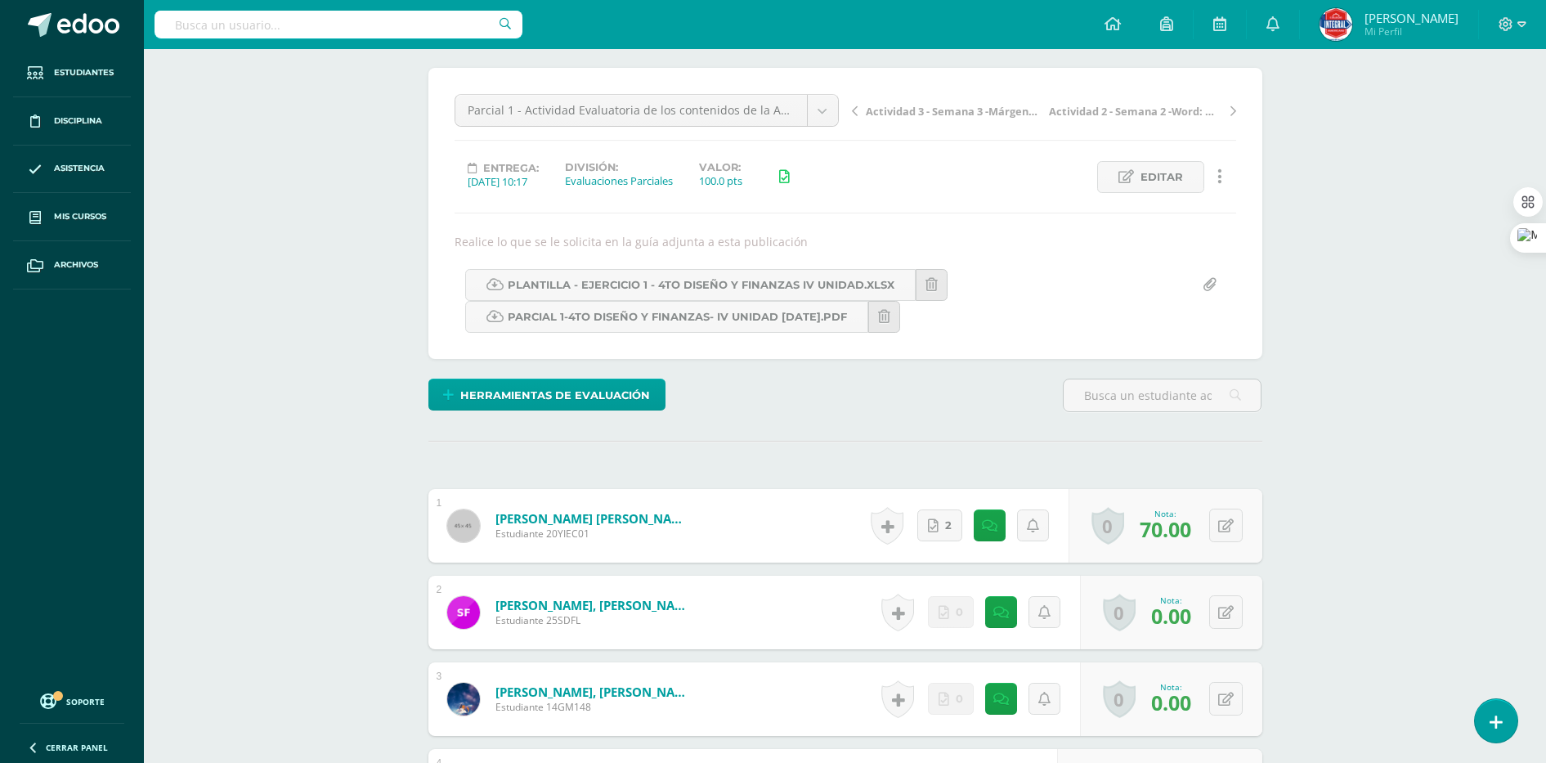
scroll to position [409, 0]
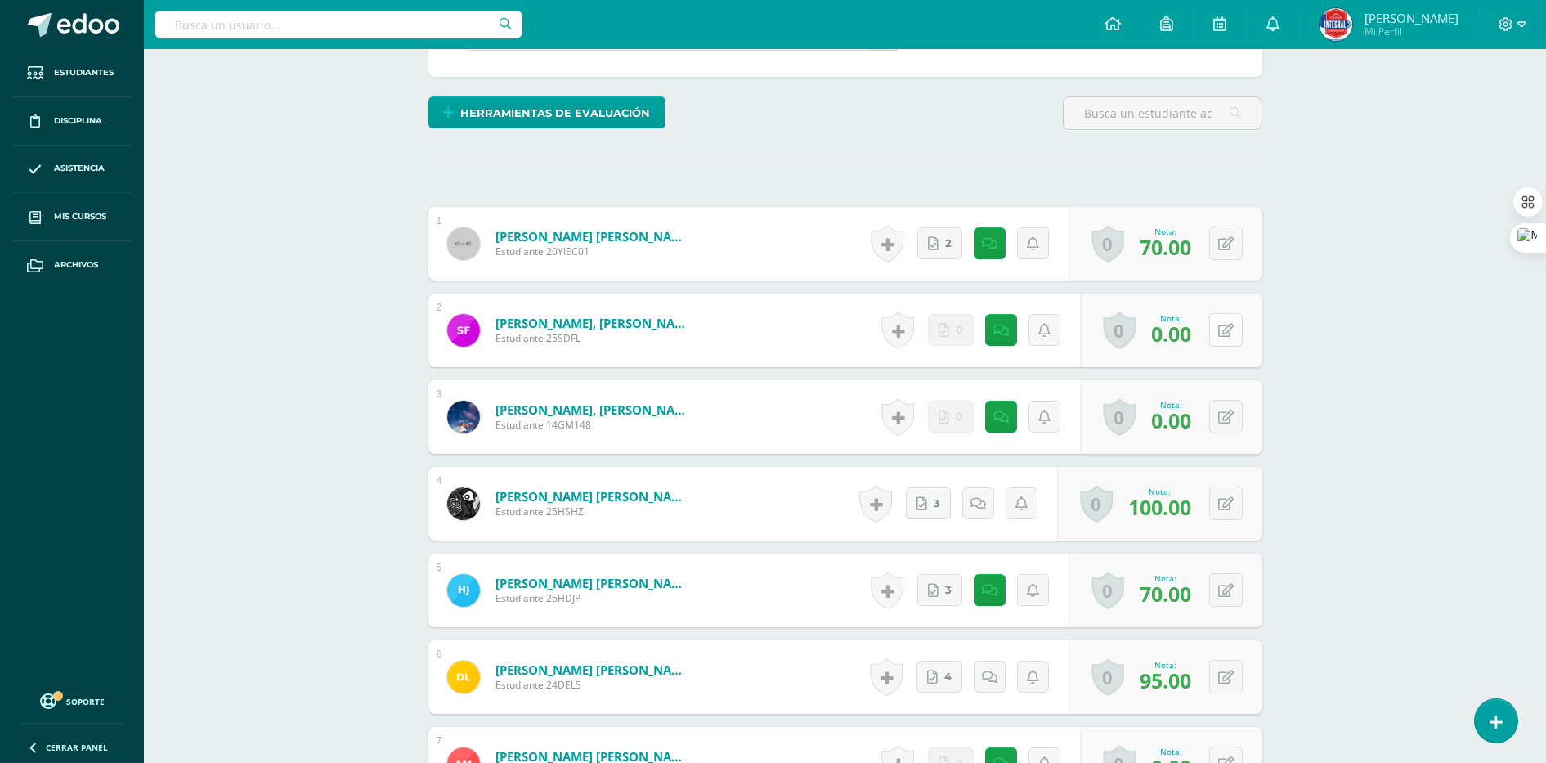
click at [1236, 333] on button at bounding box center [1226, 330] width 34 height 34
type input "40"
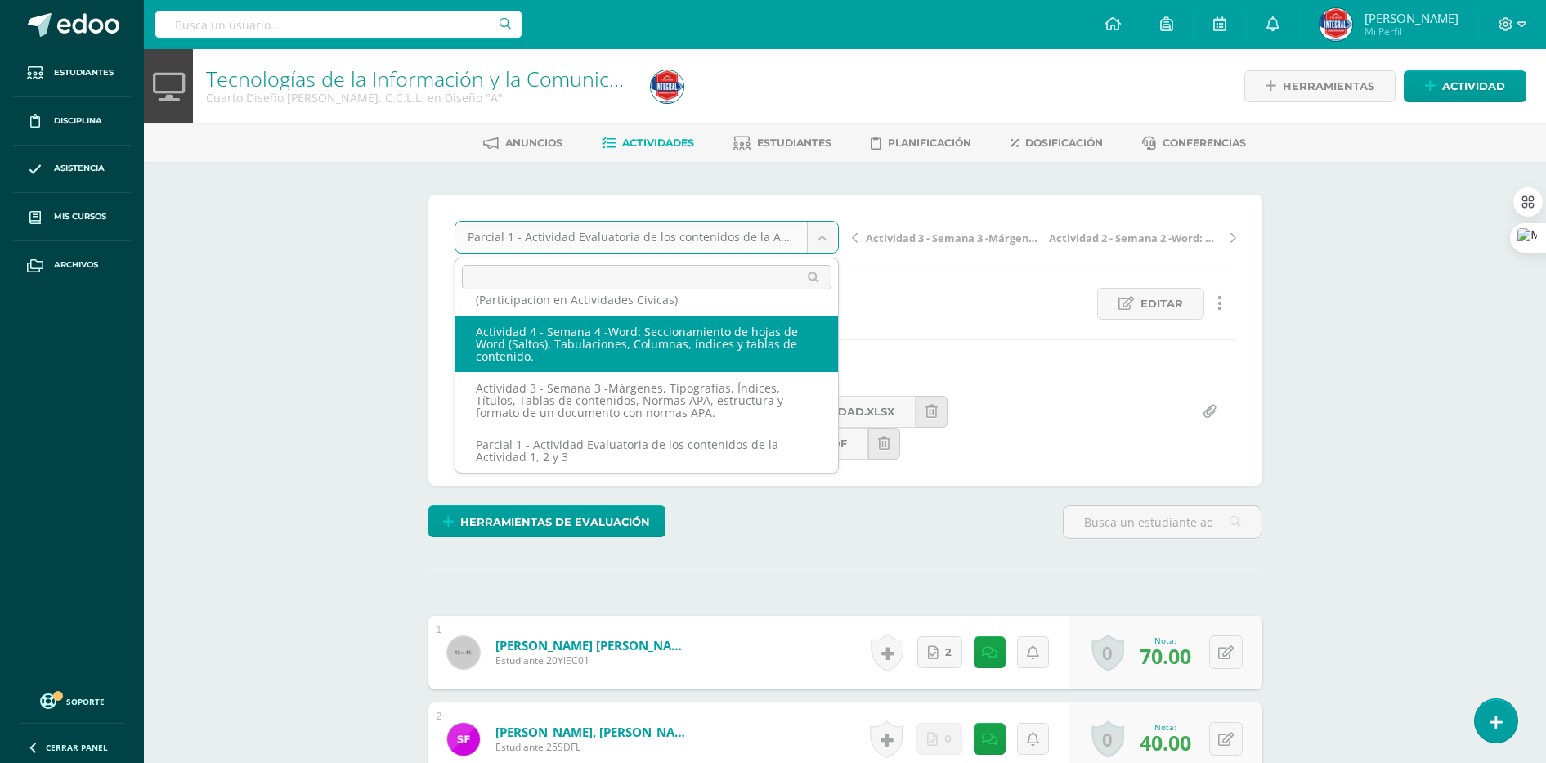
scroll to position [38, 0]
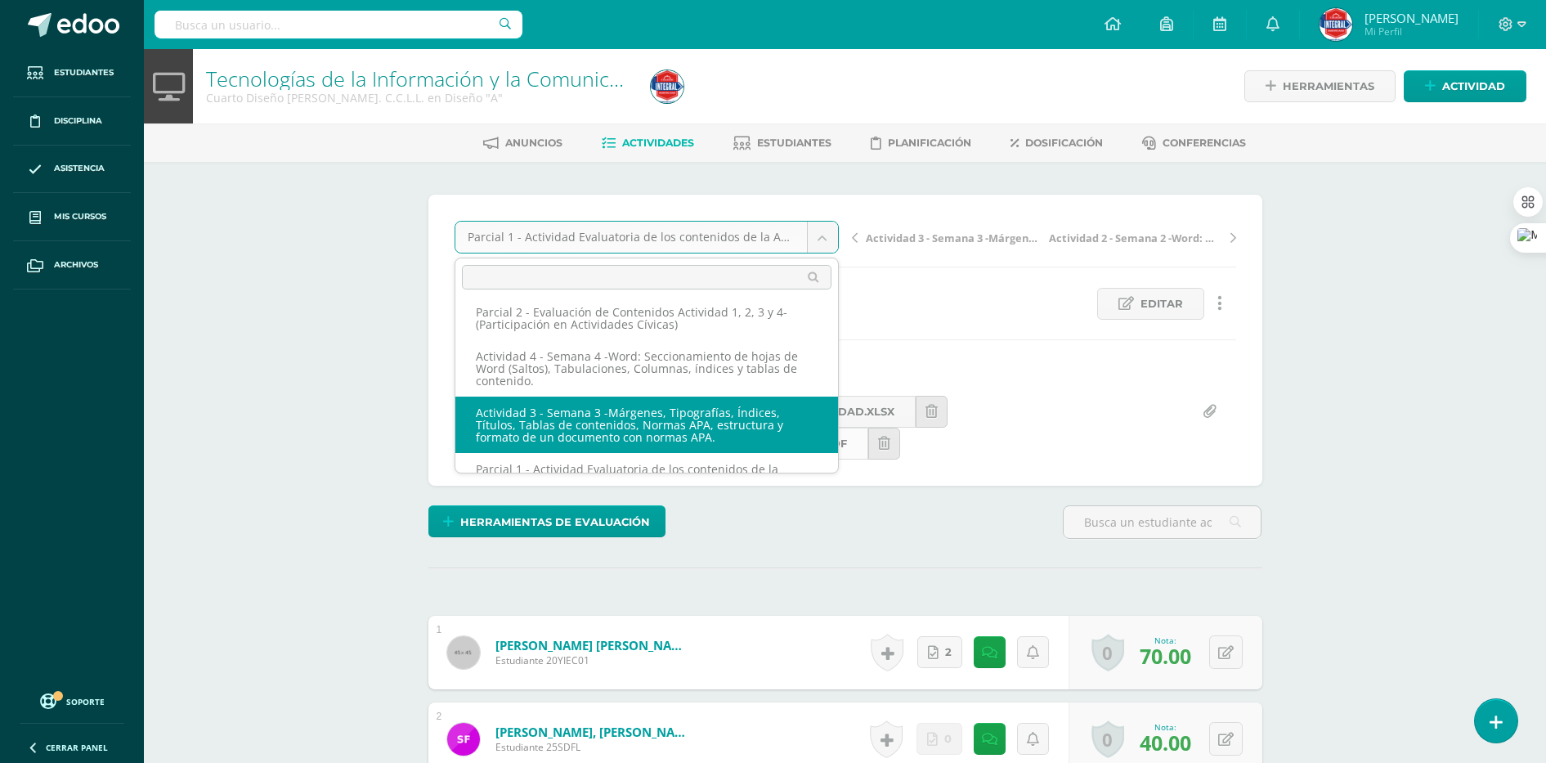
select select "/dashboard/teacher/grade-activity/189514/"
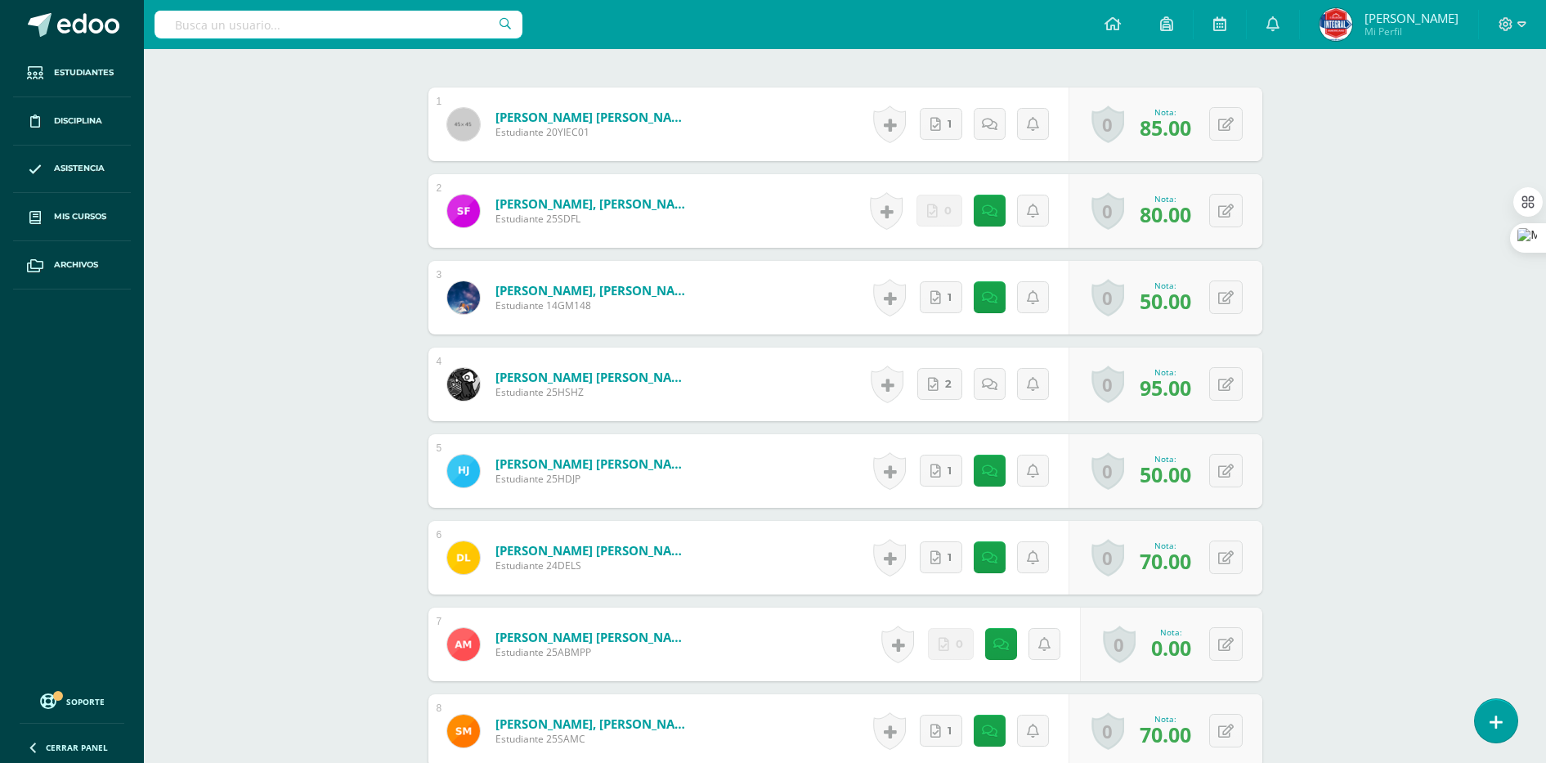
scroll to position [462, 0]
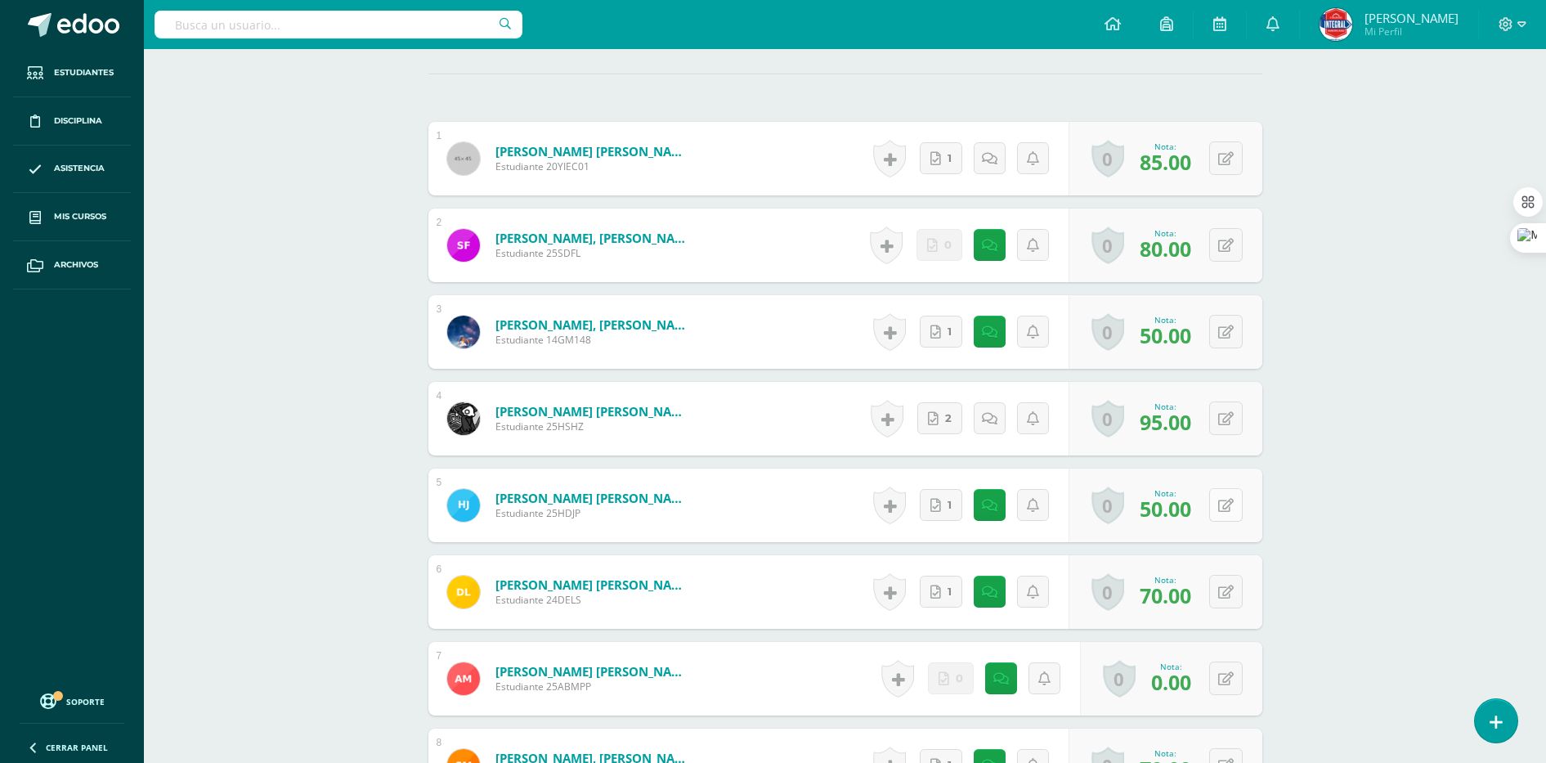
click at [1222, 518] on button at bounding box center [1226, 505] width 34 height 34
type input "60"
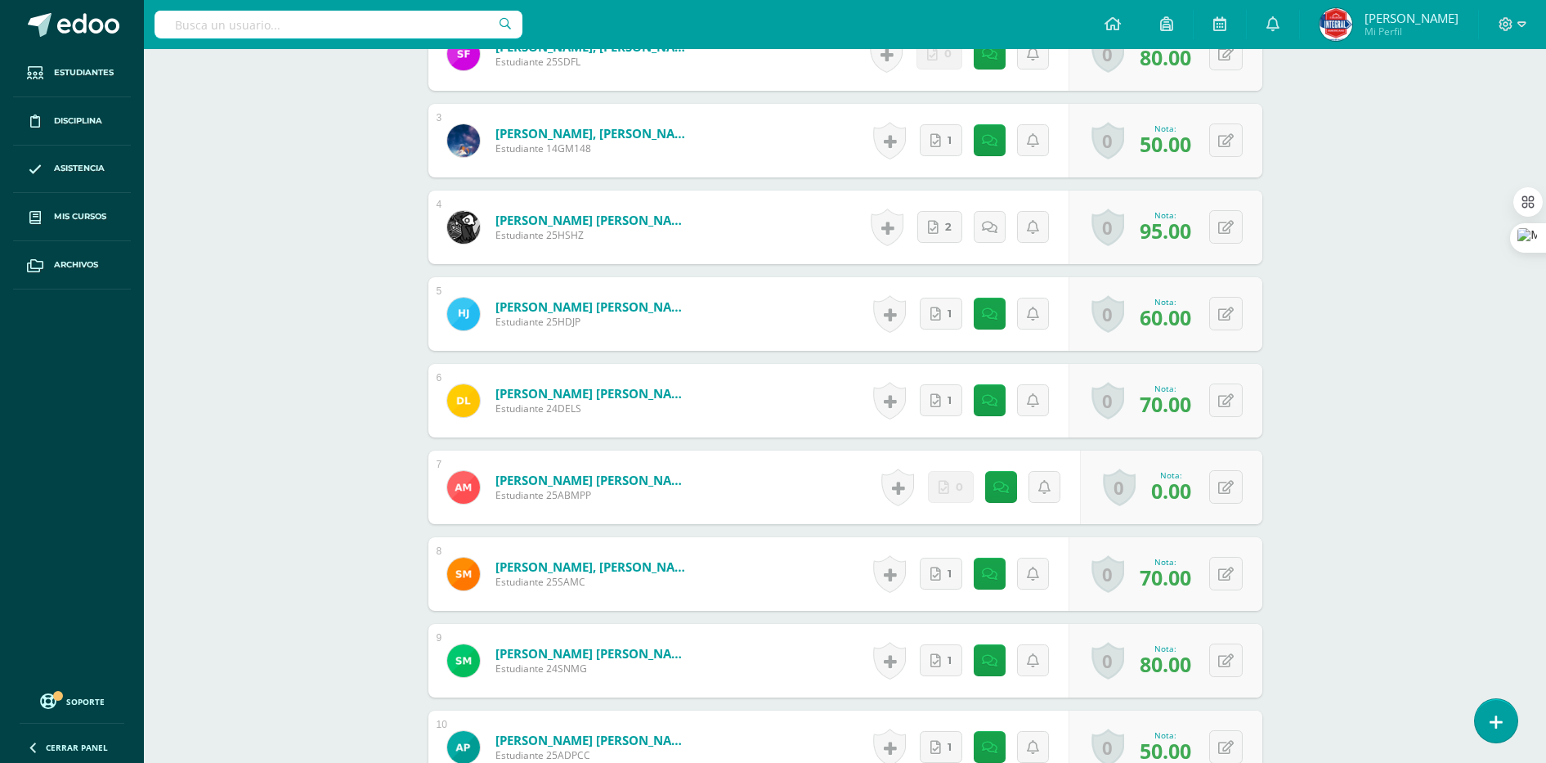
scroll to position [666, 0]
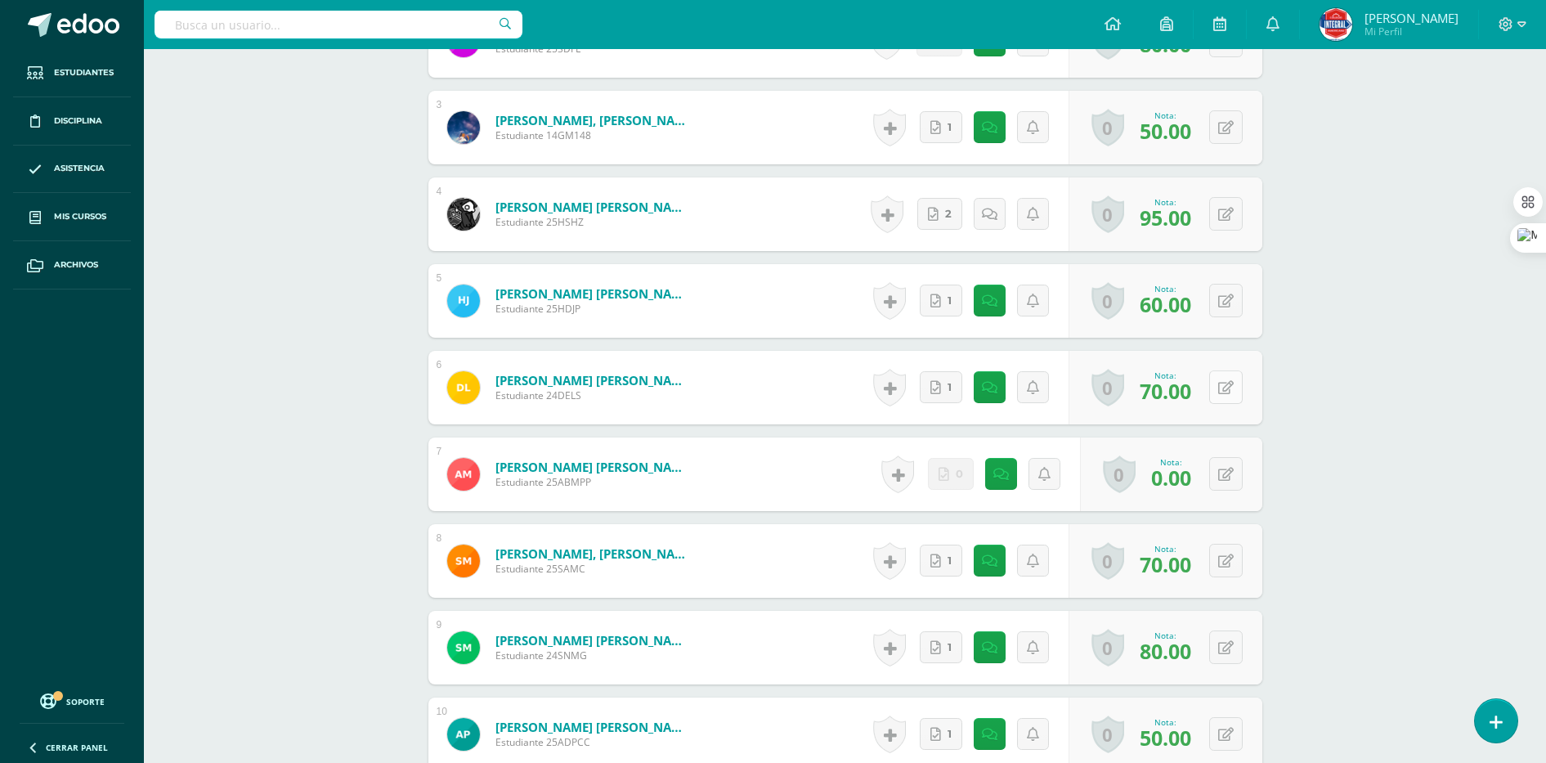
click at [1220, 391] on button at bounding box center [1226, 387] width 34 height 34
type input "80"
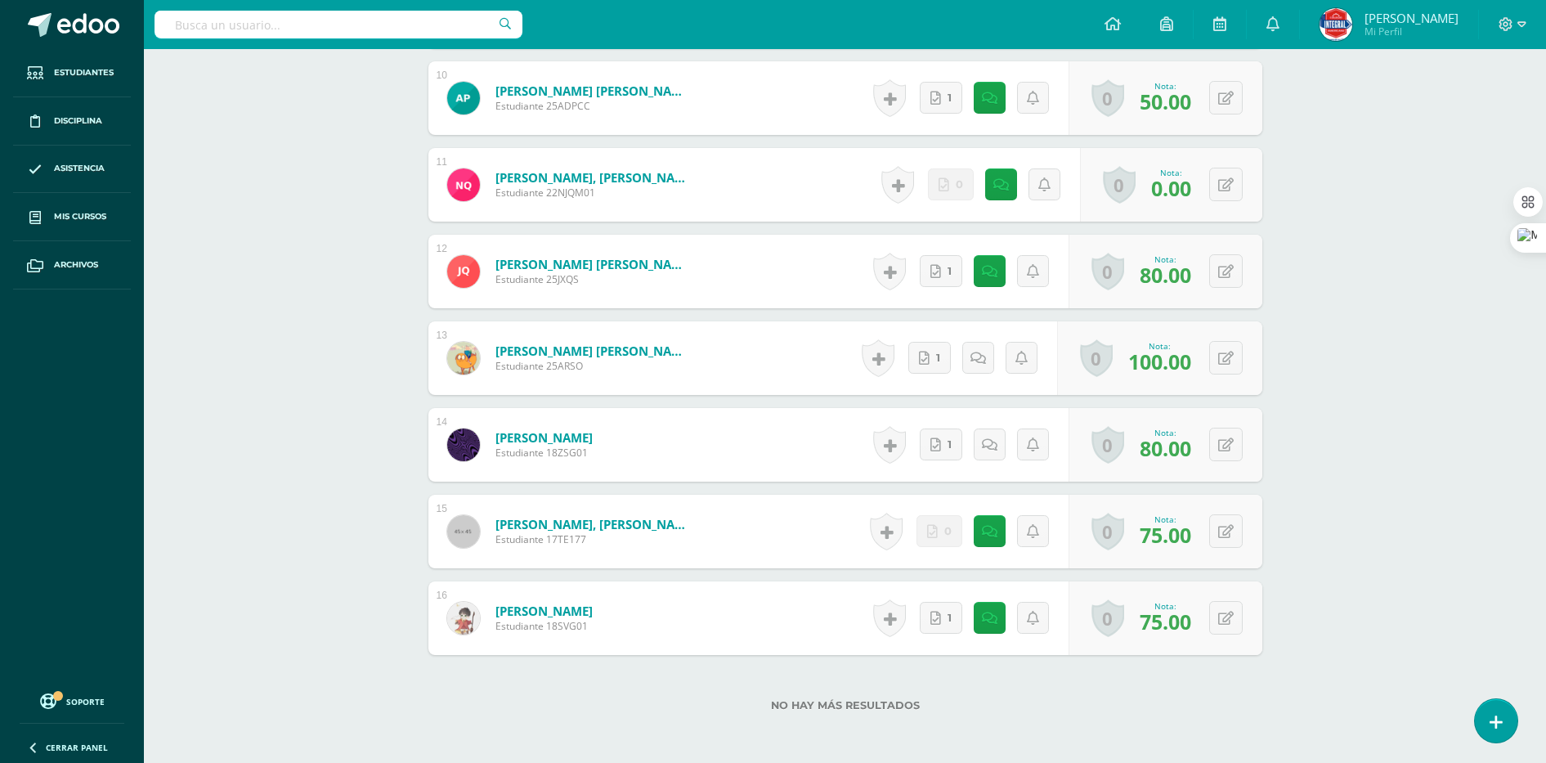
scroll to position [1279, 0]
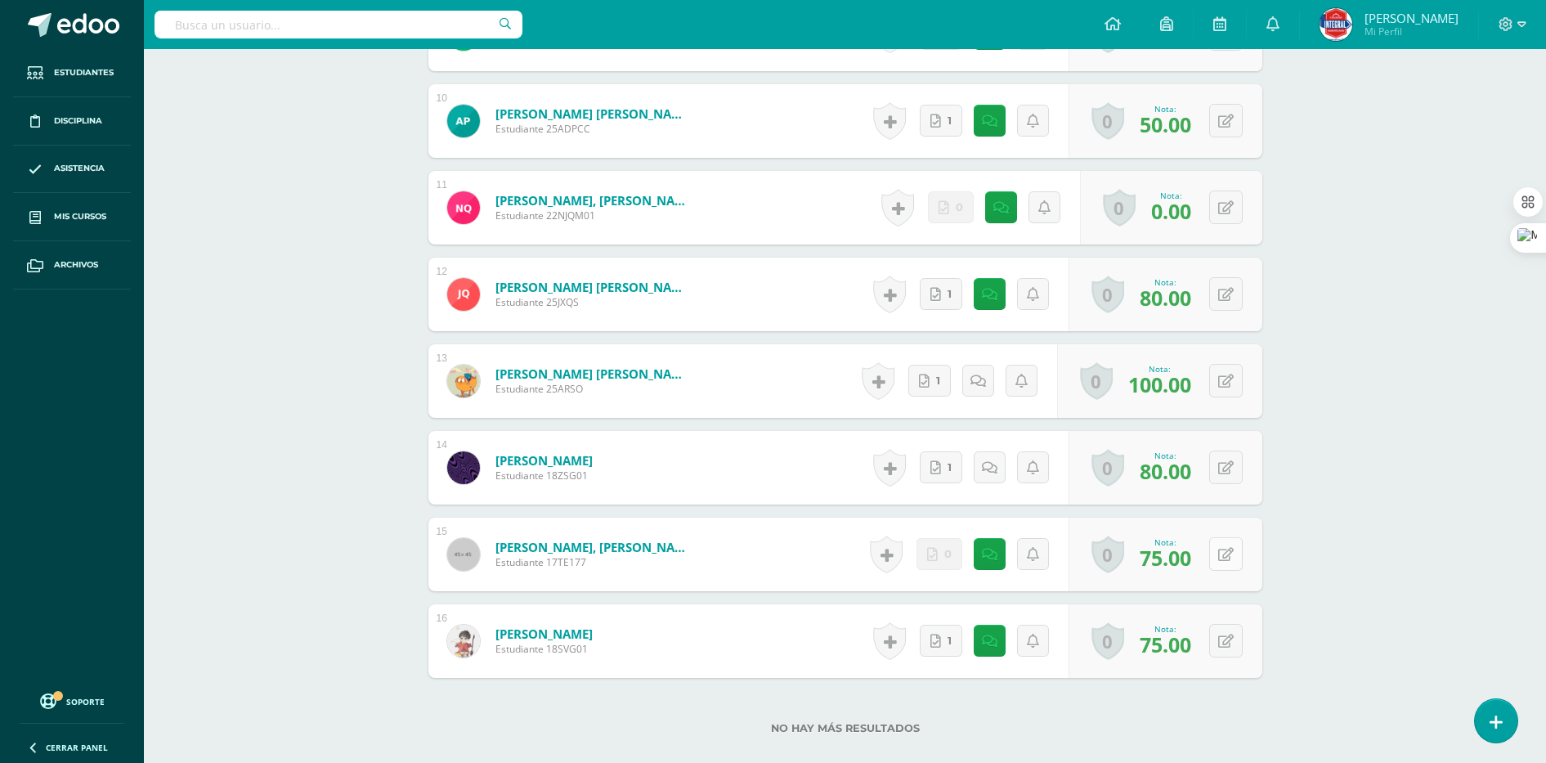
click at [1229, 561] on button at bounding box center [1226, 554] width 34 height 34
type input "70"
